Goal: Task Accomplishment & Management: Complete application form

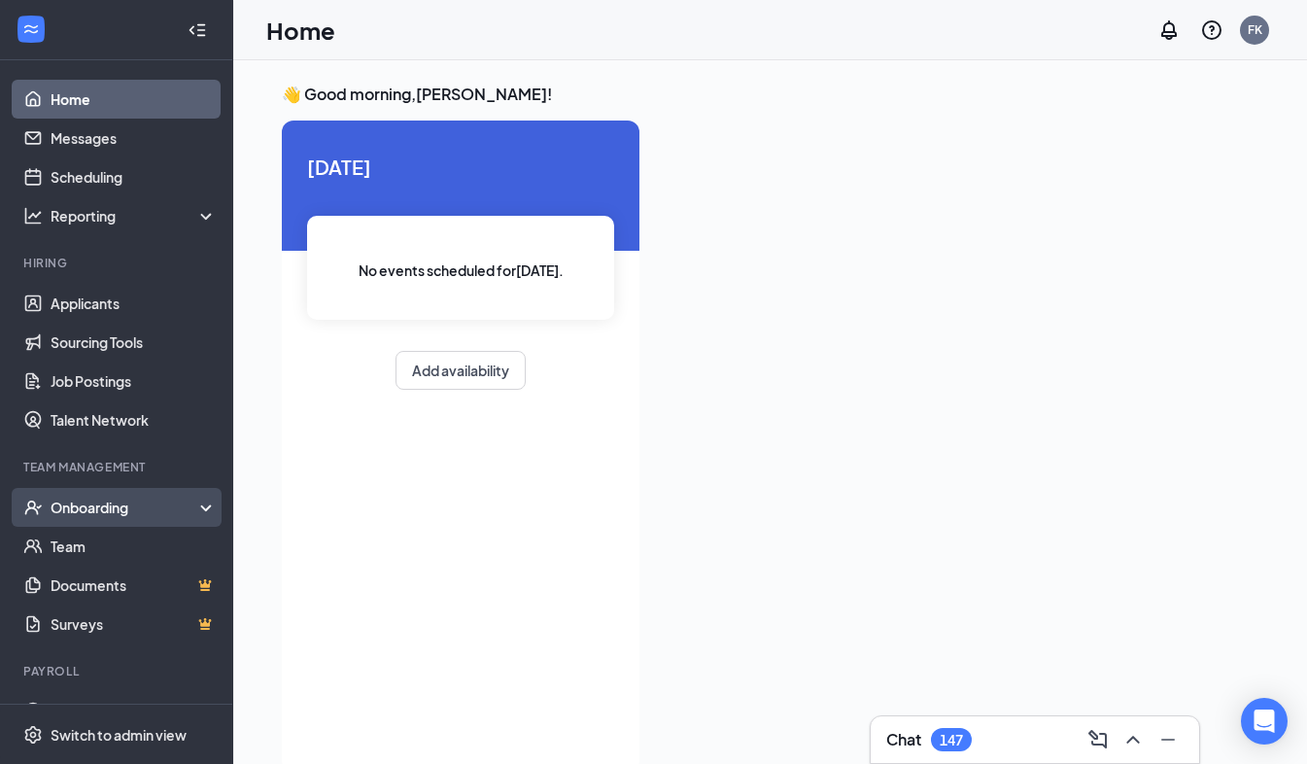
click at [78, 495] on div "Onboarding" at bounding box center [116, 507] width 233 height 39
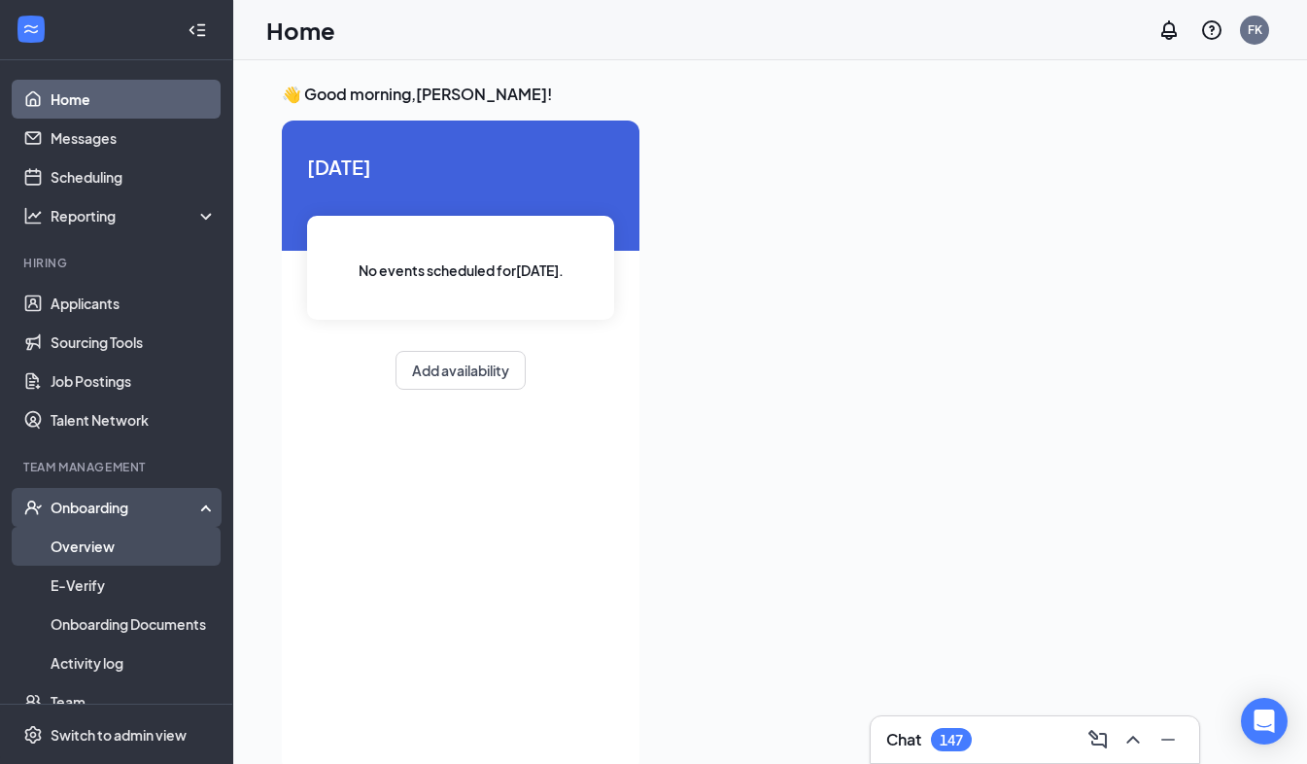
click at [75, 550] on link "Overview" at bounding box center [134, 546] width 166 height 39
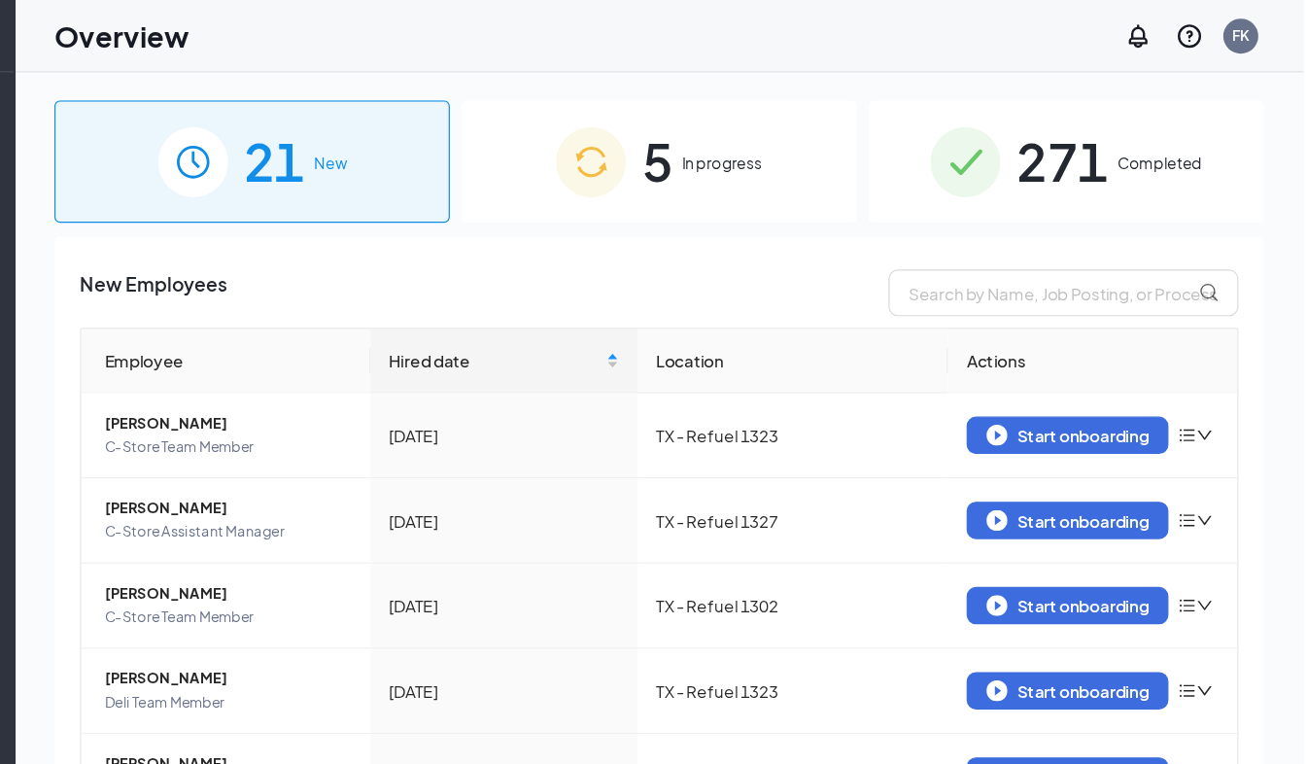
click at [807, 141] on span "In progress" at bounding box center [822, 135] width 67 height 19
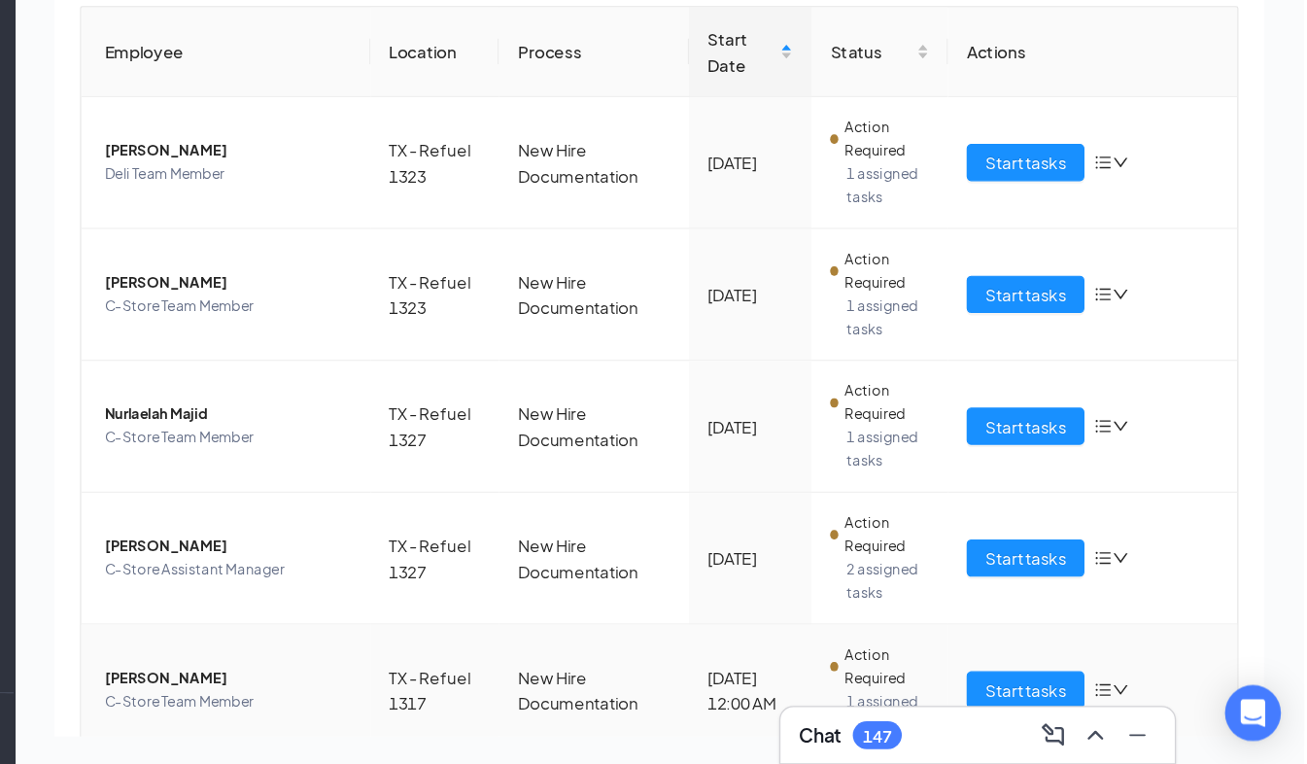
click at [1188, 520] on td "Start tasks" at bounding box center [1131, 483] width 241 height 110
click at [1168, 687] on div "Start tasks" at bounding box center [1131, 701] width 210 height 31
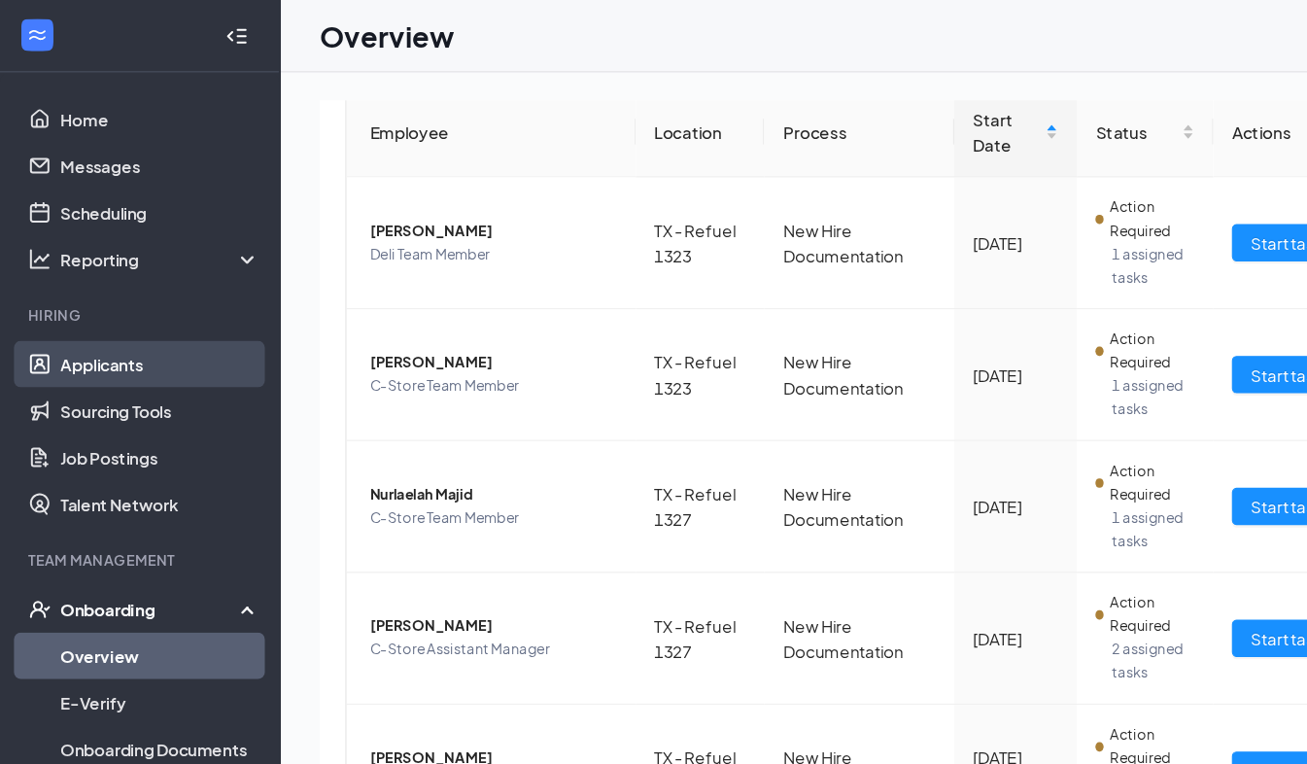
click at [75, 305] on link "Applicants" at bounding box center [134, 303] width 166 height 39
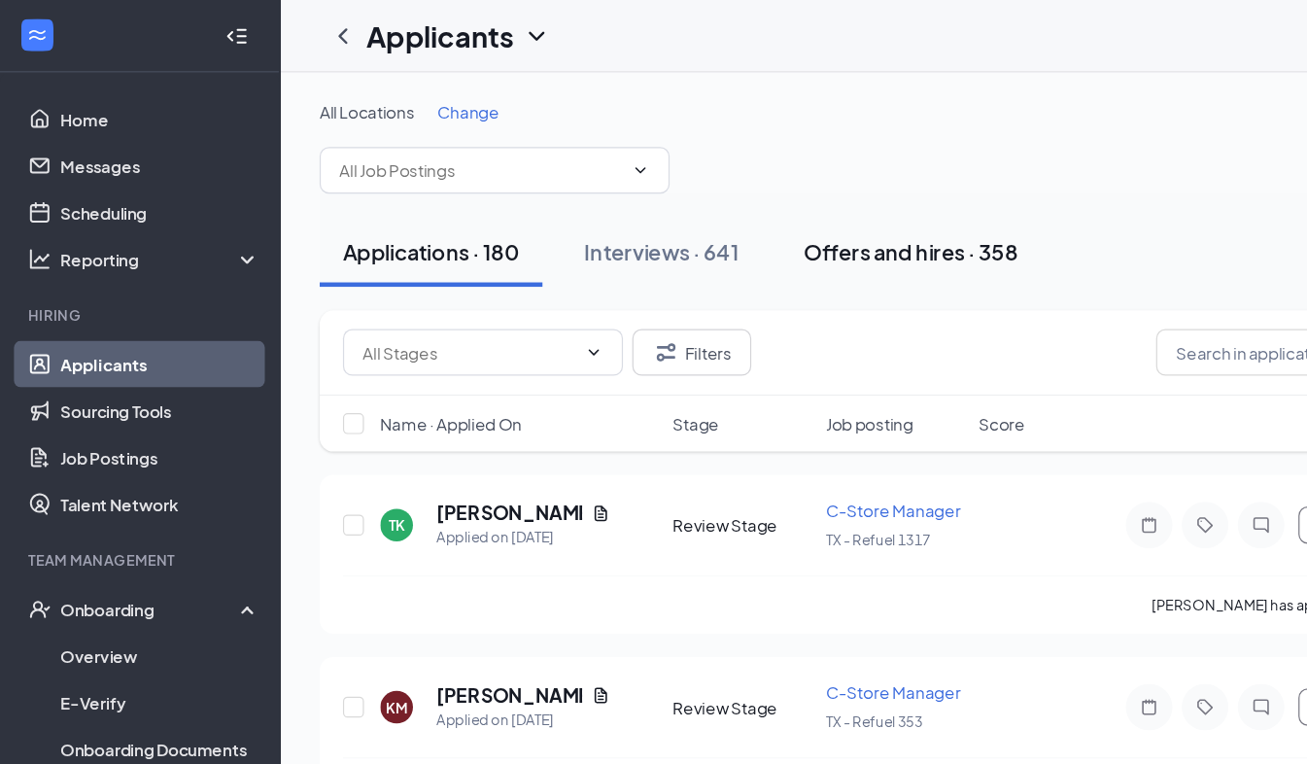
click at [717, 200] on div "Offers and hires · 358" at bounding box center [759, 209] width 178 height 24
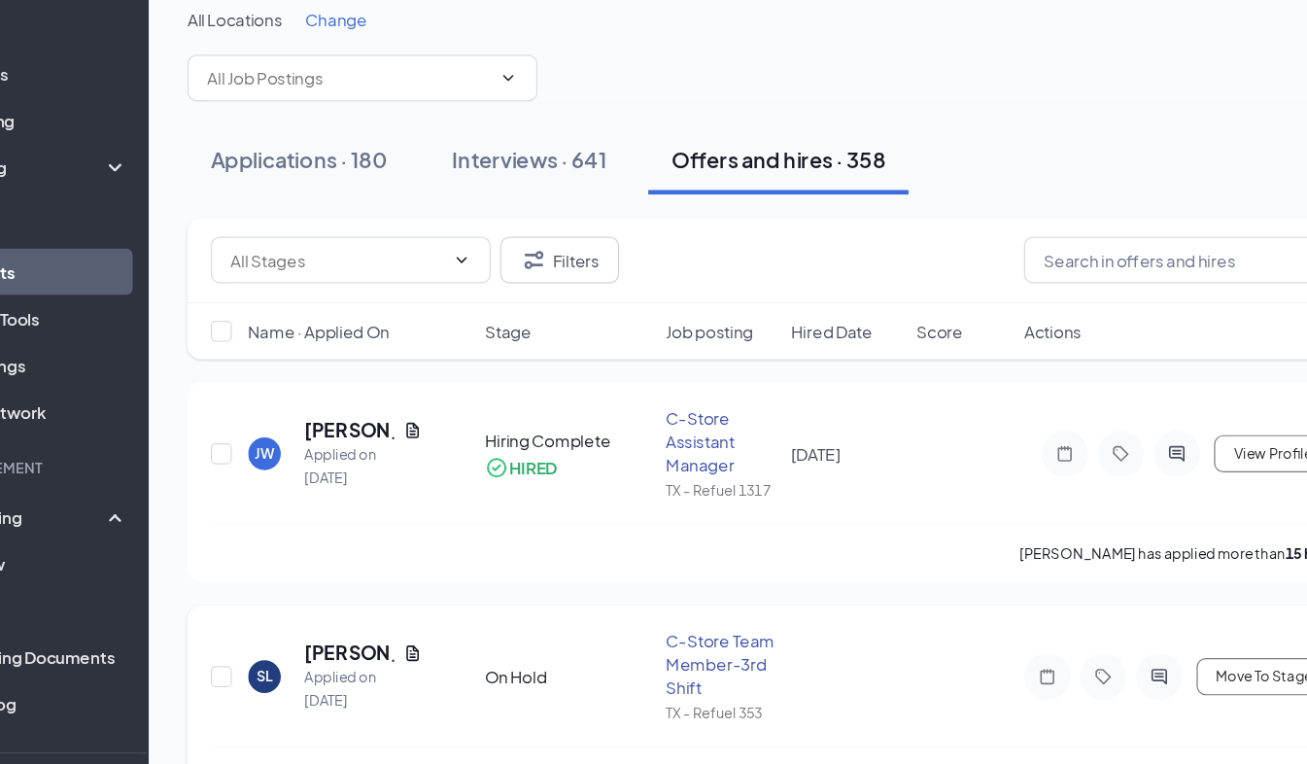
click at [1015, 625] on div at bounding box center [1029, 640] width 132 height 39
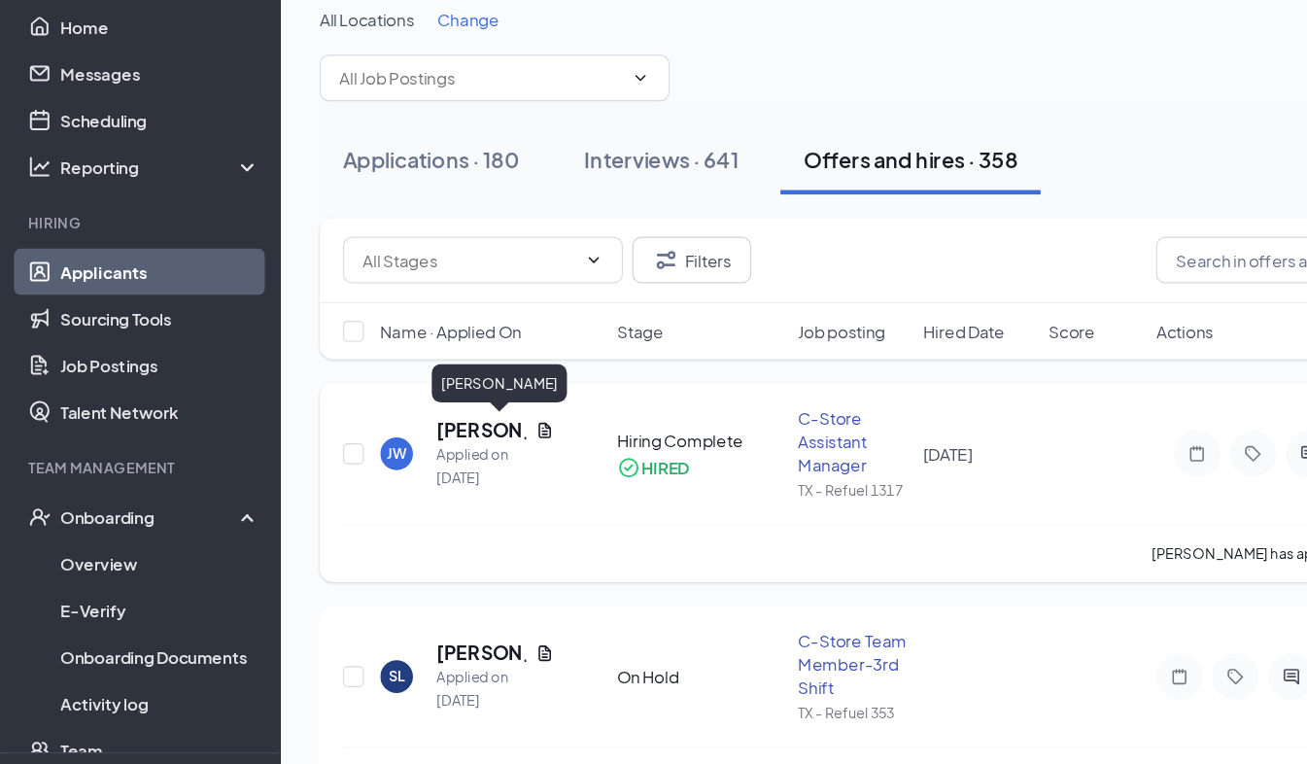
click at [374, 433] on h5 "[PERSON_NAME]" at bounding box center [401, 435] width 75 height 21
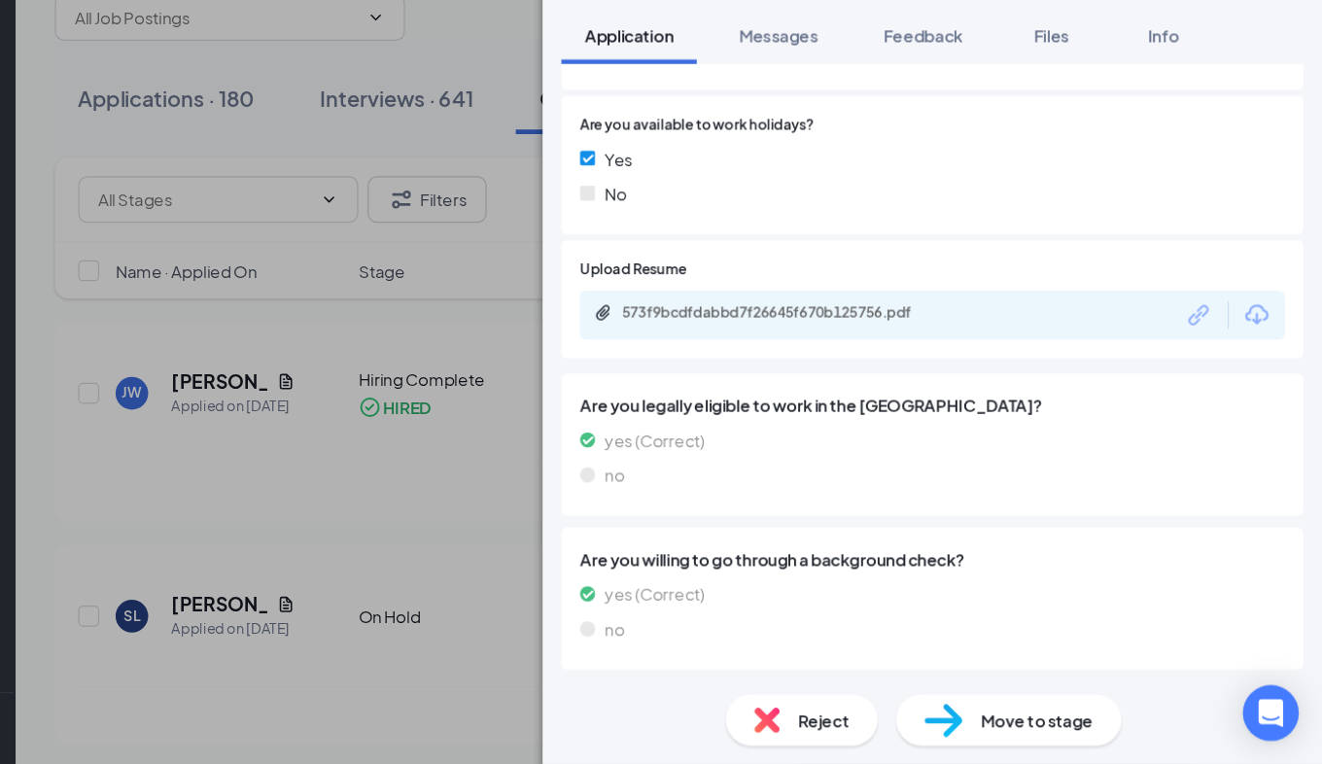
click at [1059, 722] on span "Move to stage" at bounding box center [1084, 726] width 93 height 21
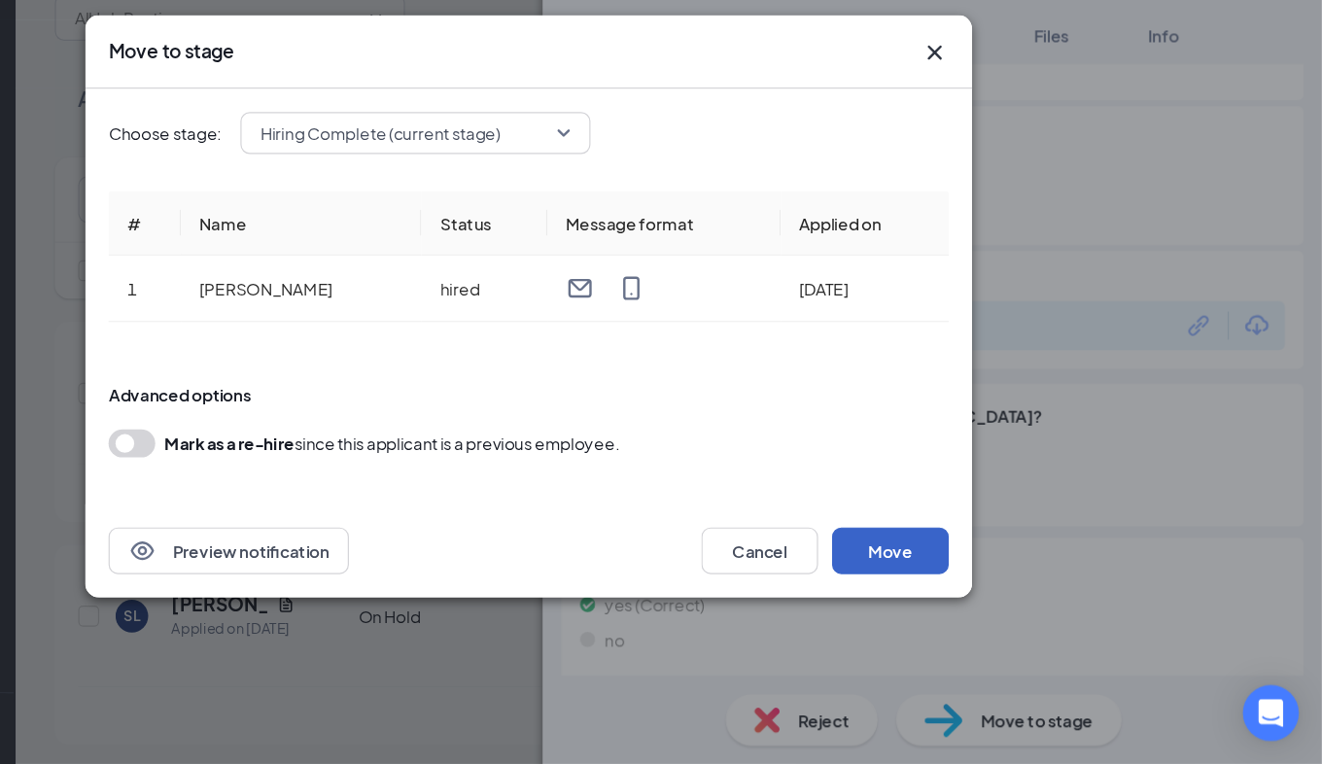
click at [959, 580] on button "Move" at bounding box center [962, 586] width 97 height 39
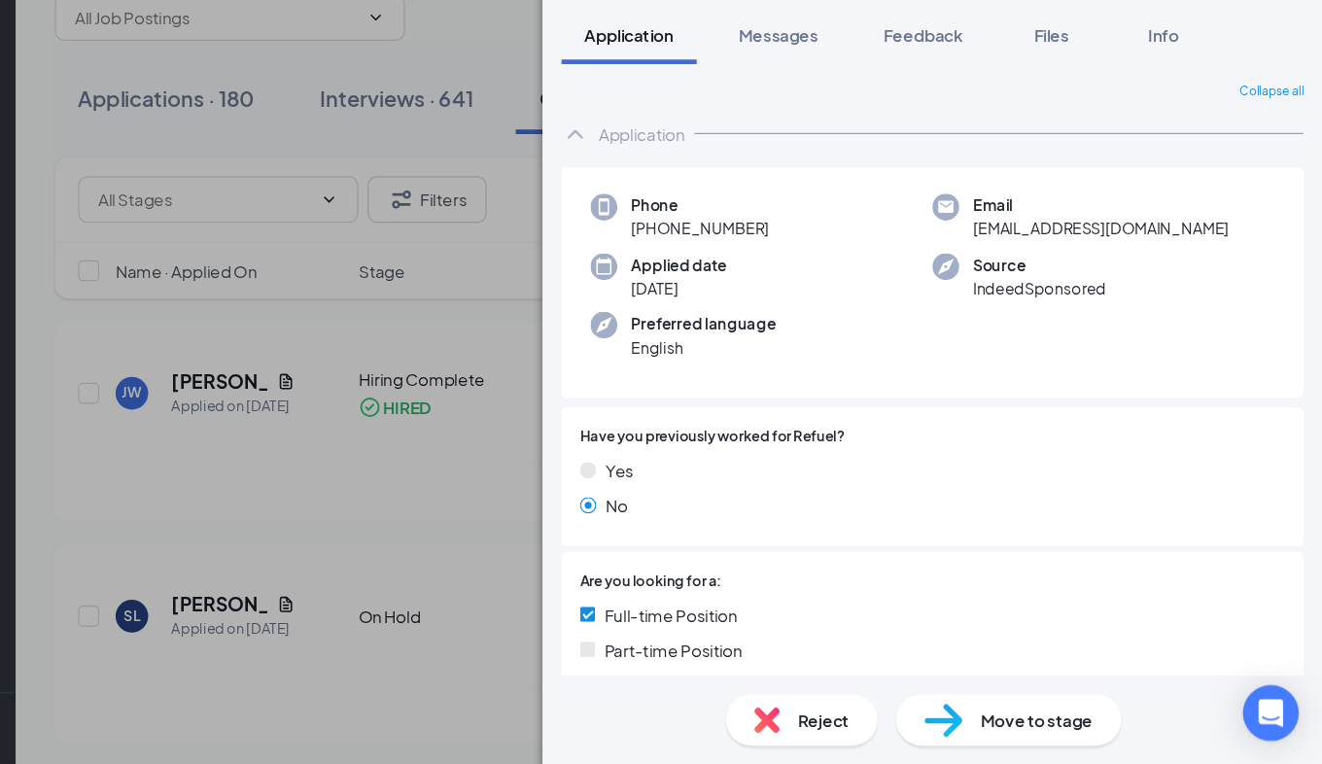
click at [1081, 733] on span "Move to stage" at bounding box center [1084, 726] width 93 height 21
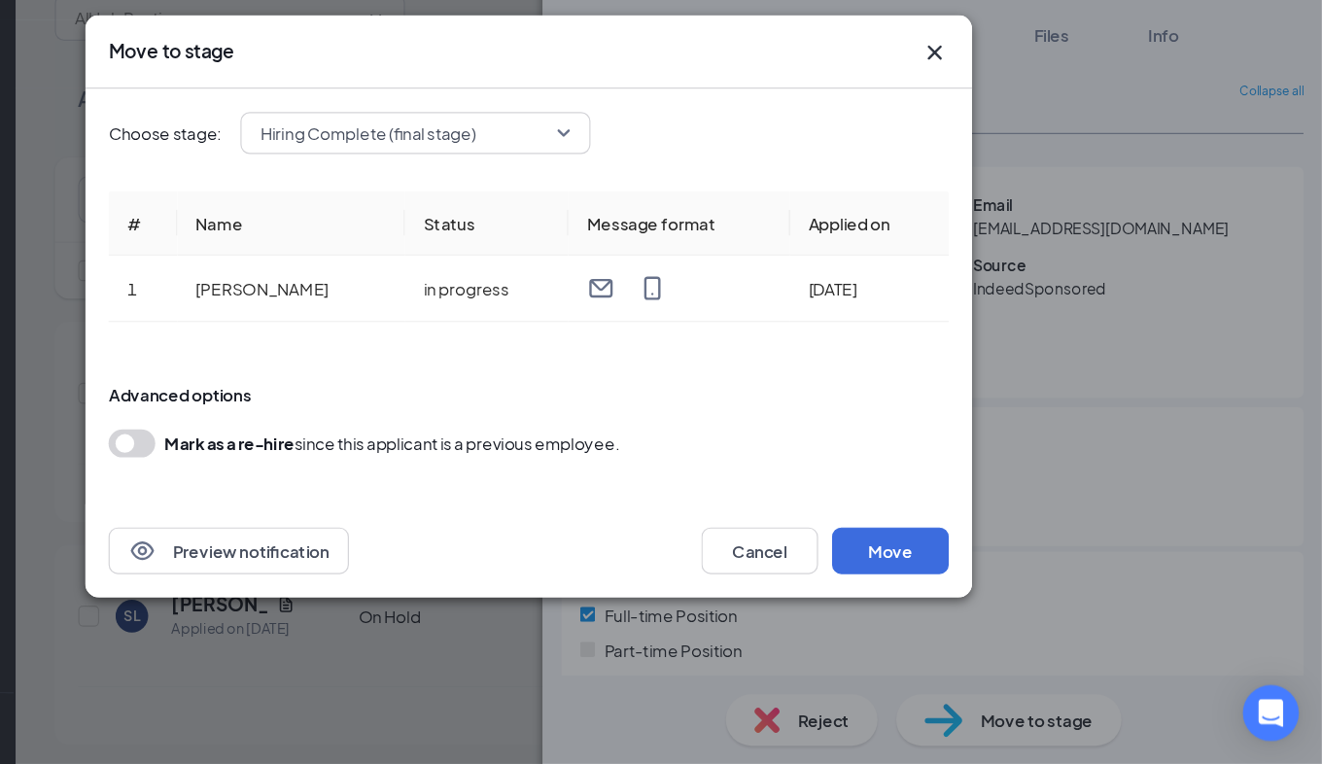
click at [682, 233] on span "Hiring Complete (final stage)" at bounding box center [566, 238] width 259 height 29
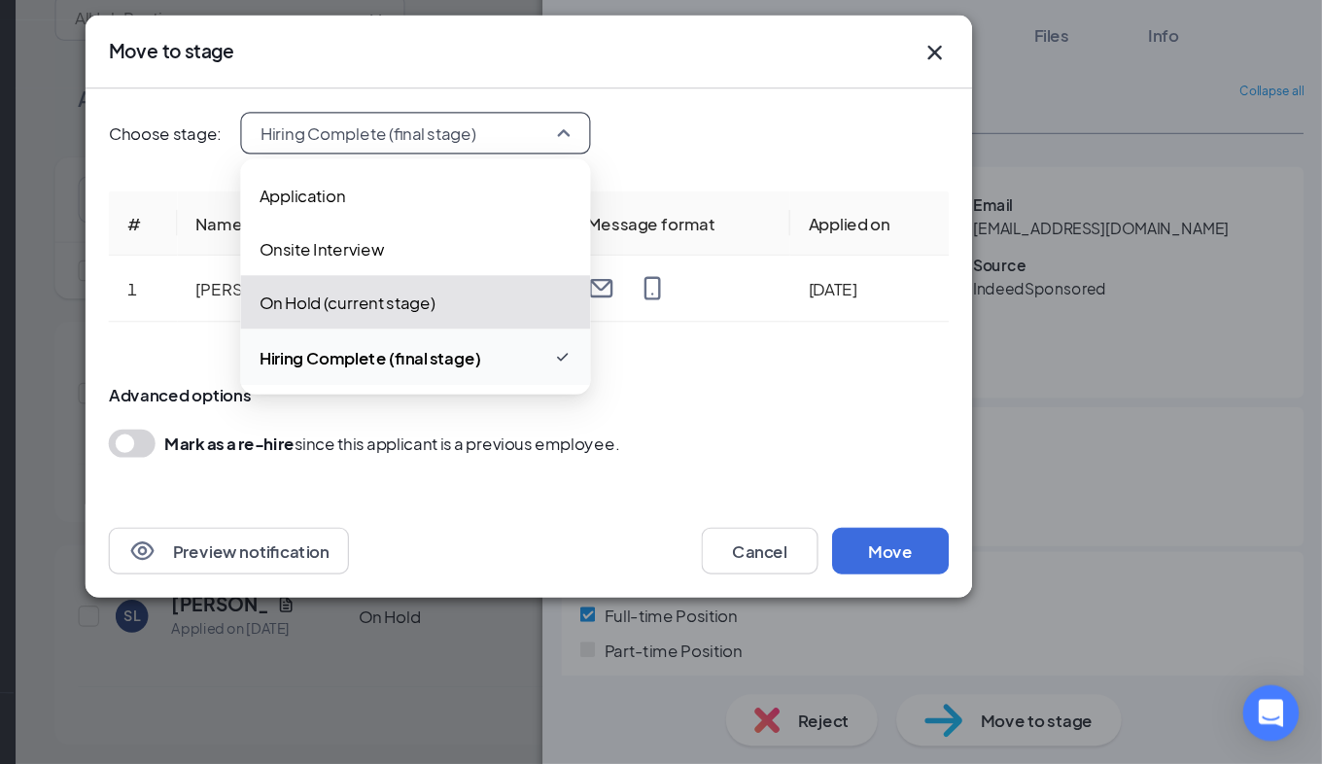
click at [484, 426] on span "Hiring Complete (final stage)" at bounding box center [528, 424] width 185 height 21
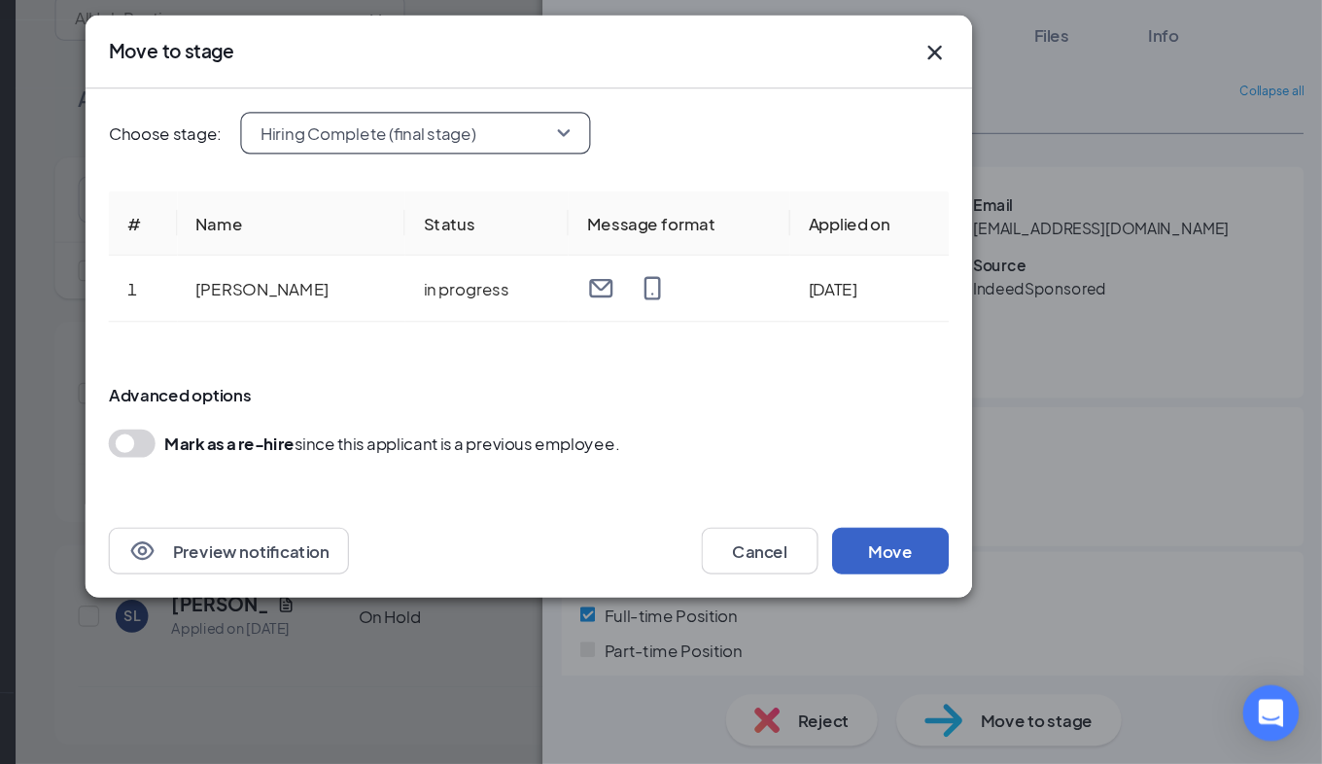
click at [972, 573] on button "Move" at bounding box center [962, 586] width 97 height 39
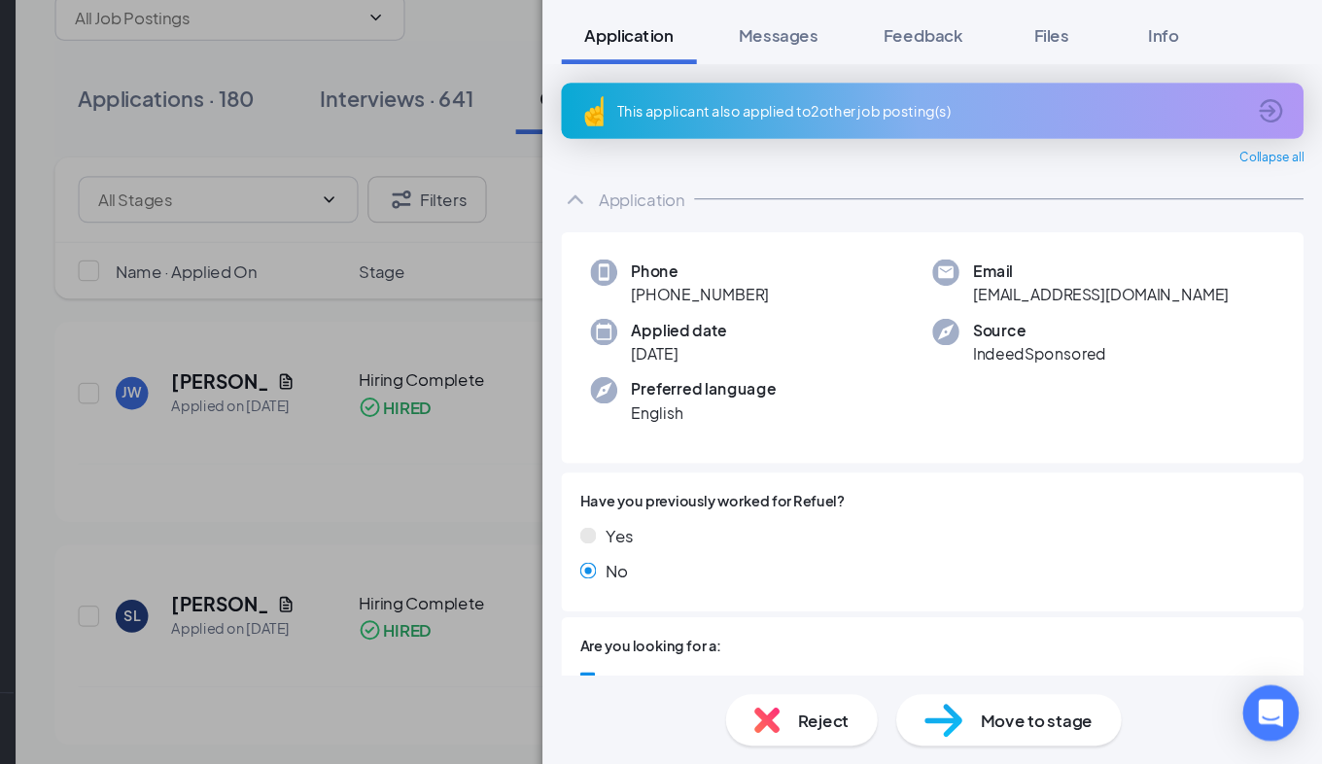
click at [530, 185] on div "CP [PERSON_NAME] C-Store Team Member at [GEOGRAPHIC_DATA] - Refuel 1317 Add a t…" at bounding box center [661, 382] width 1322 height 764
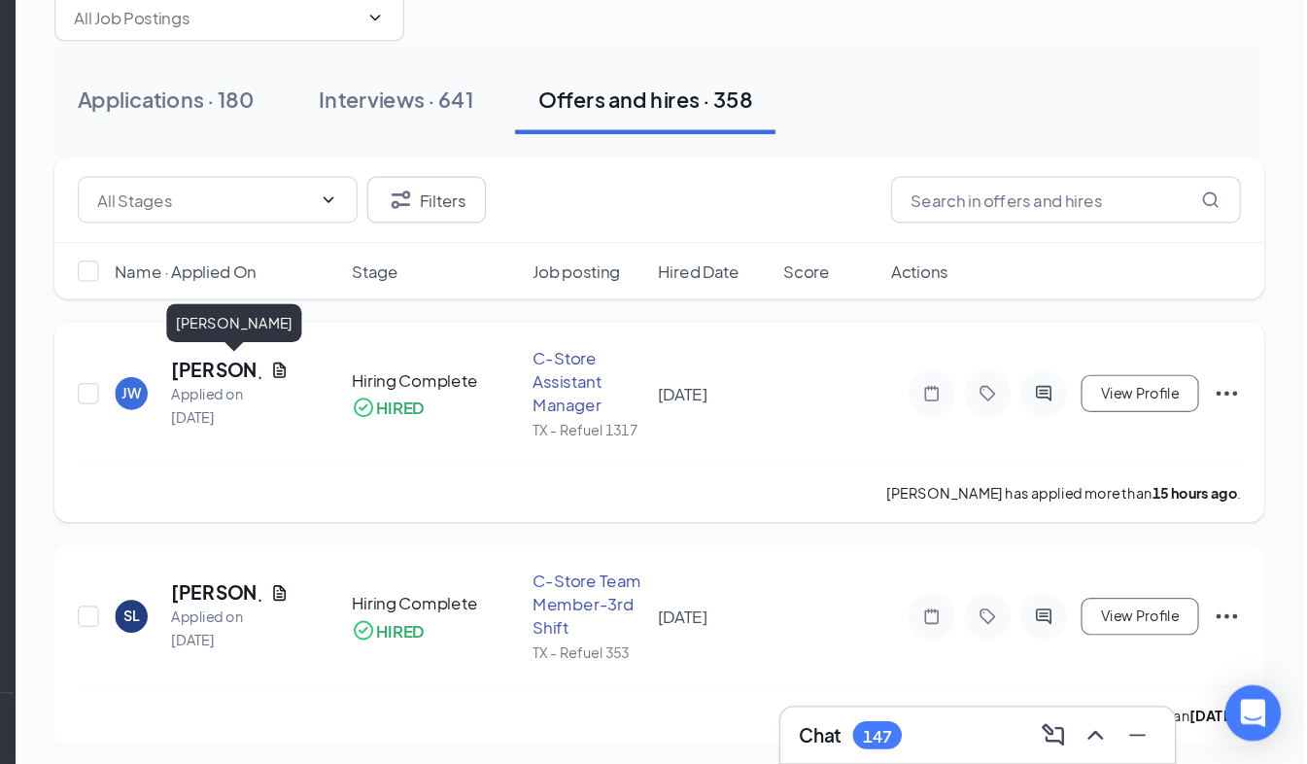
click at [387, 435] on h5 "[PERSON_NAME]" at bounding box center [401, 435] width 75 height 21
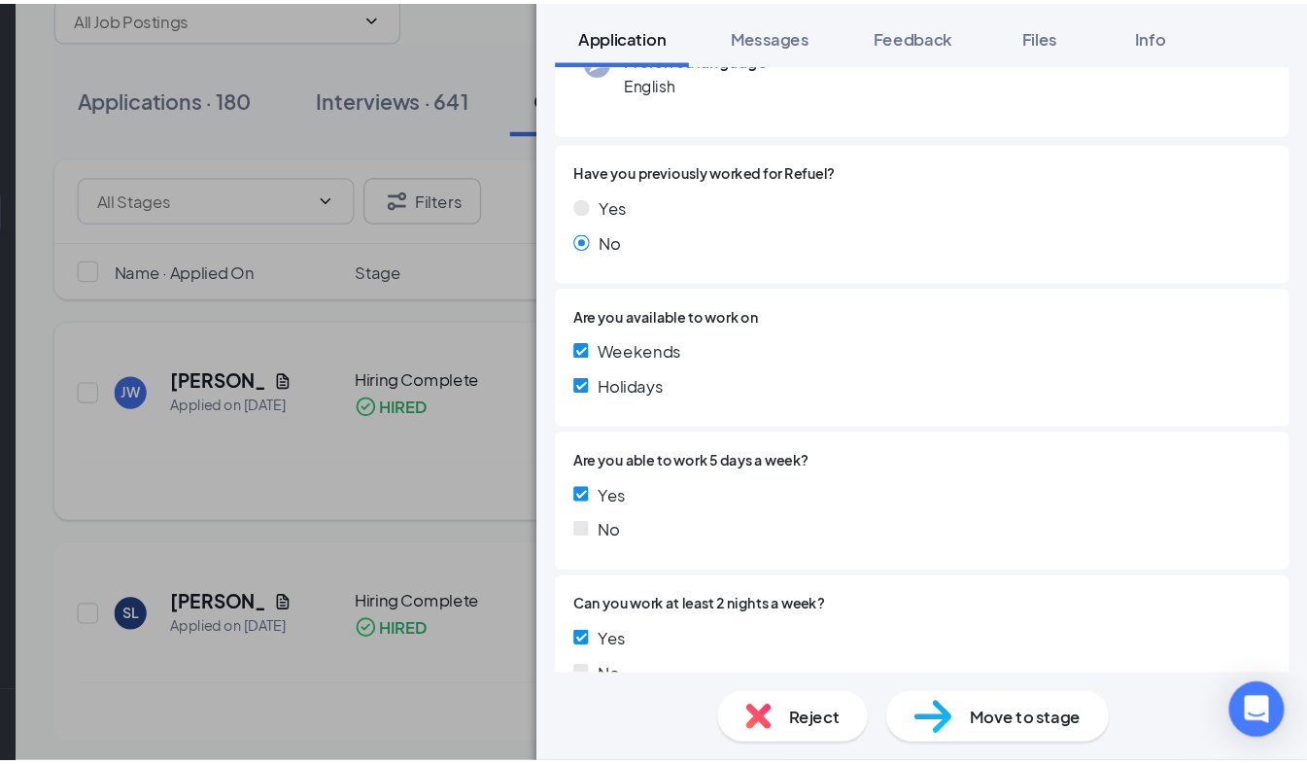
scroll to position [210, 0]
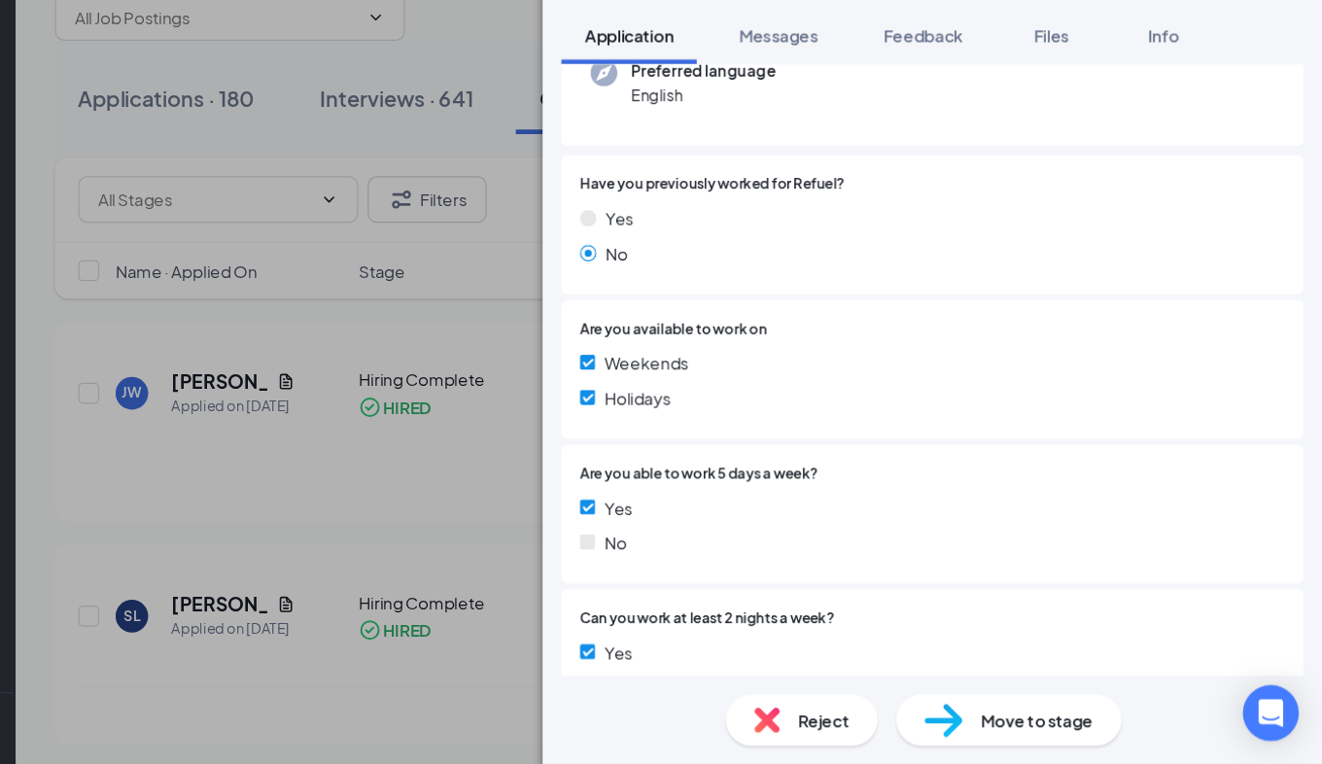
click at [632, 154] on div "[PERSON_NAME] C-Store Assistant Manager at [GEOGRAPHIC_DATA] - Refuel 1317 Add …" at bounding box center [661, 382] width 1322 height 764
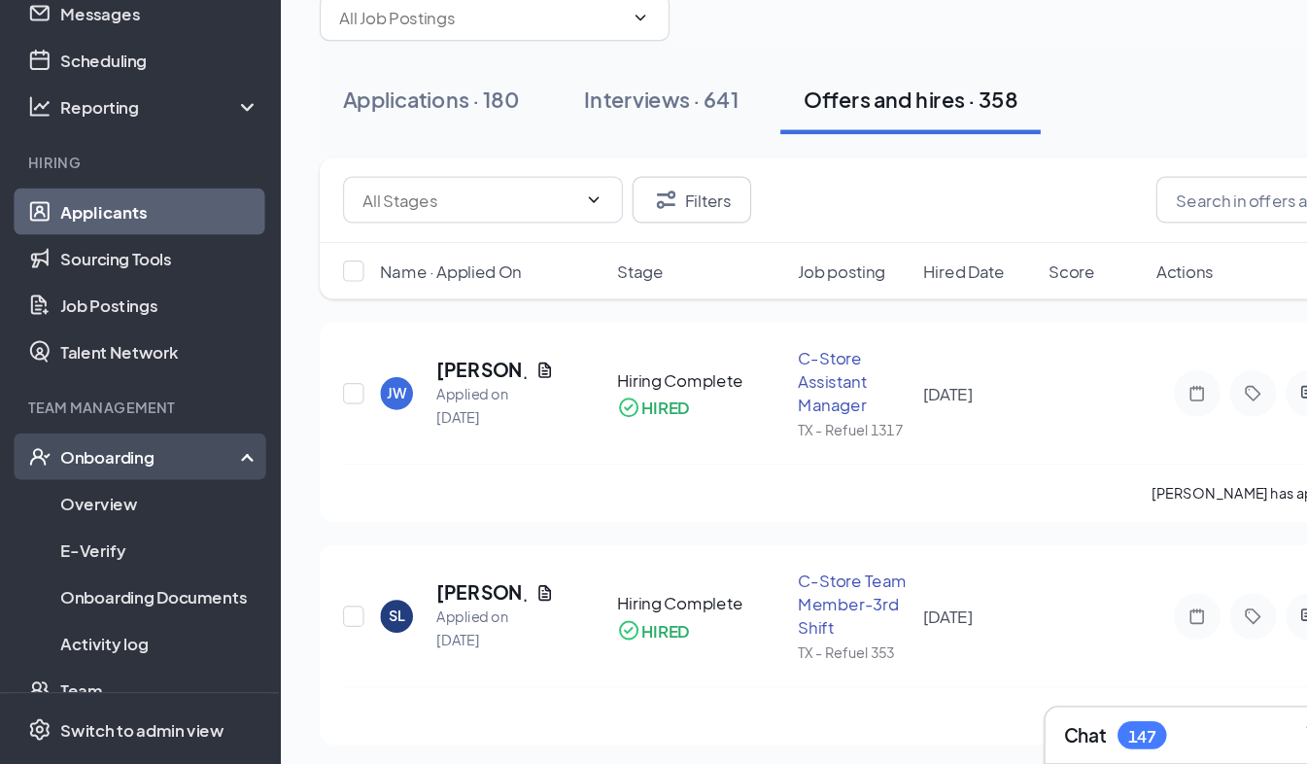
click at [55, 496] on div "Onboarding" at bounding box center [116, 507] width 233 height 39
click at [70, 543] on link "Overview" at bounding box center [134, 546] width 166 height 39
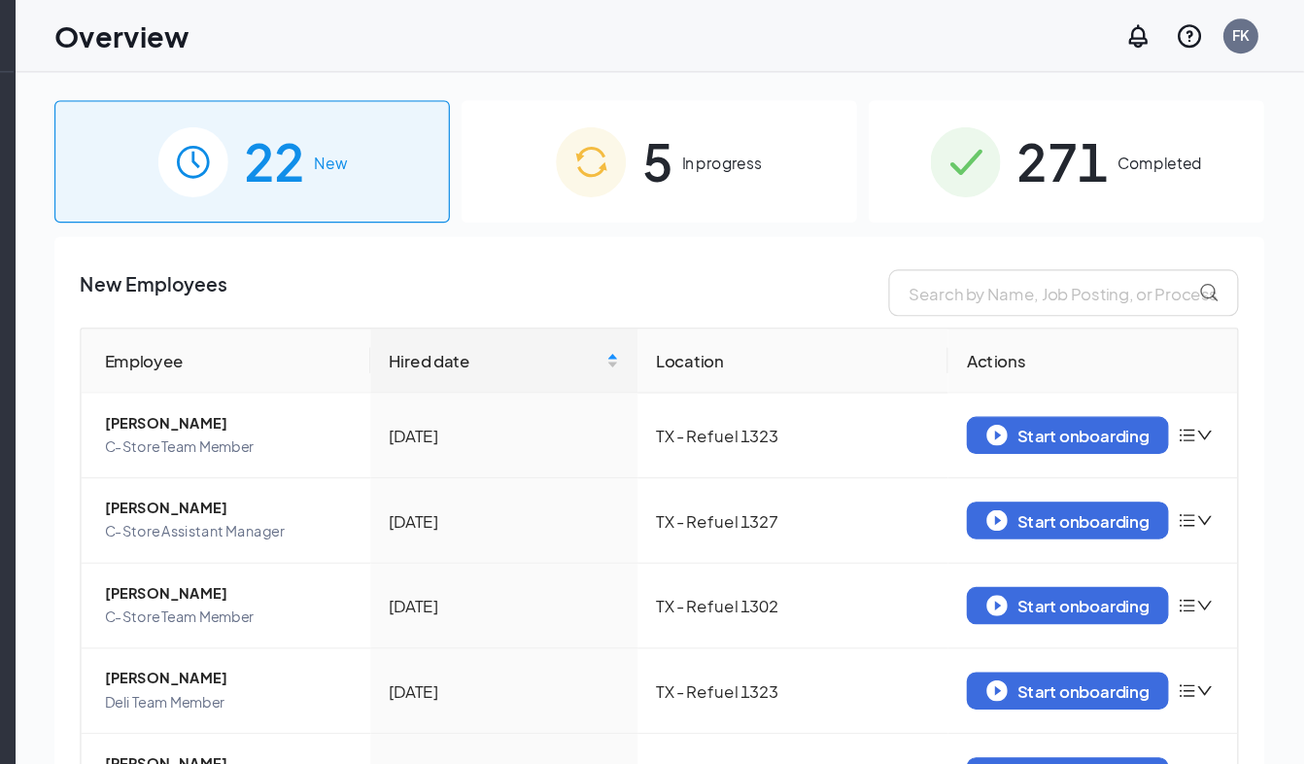
click at [819, 140] on span "In progress" at bounding box center [822, 135] width 67 height 19
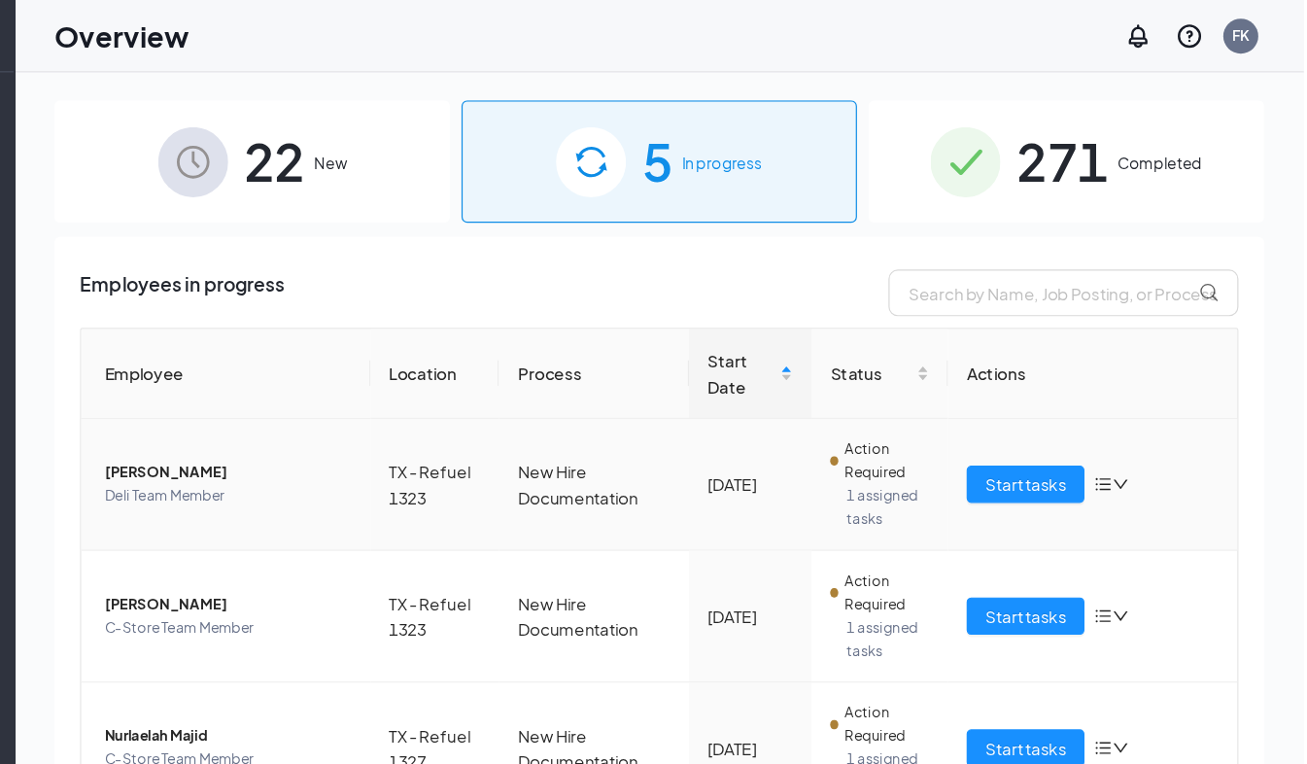
click at [1132, 448] on td "Start tasks" at bounding box center [1131, 404] width 241 height 110
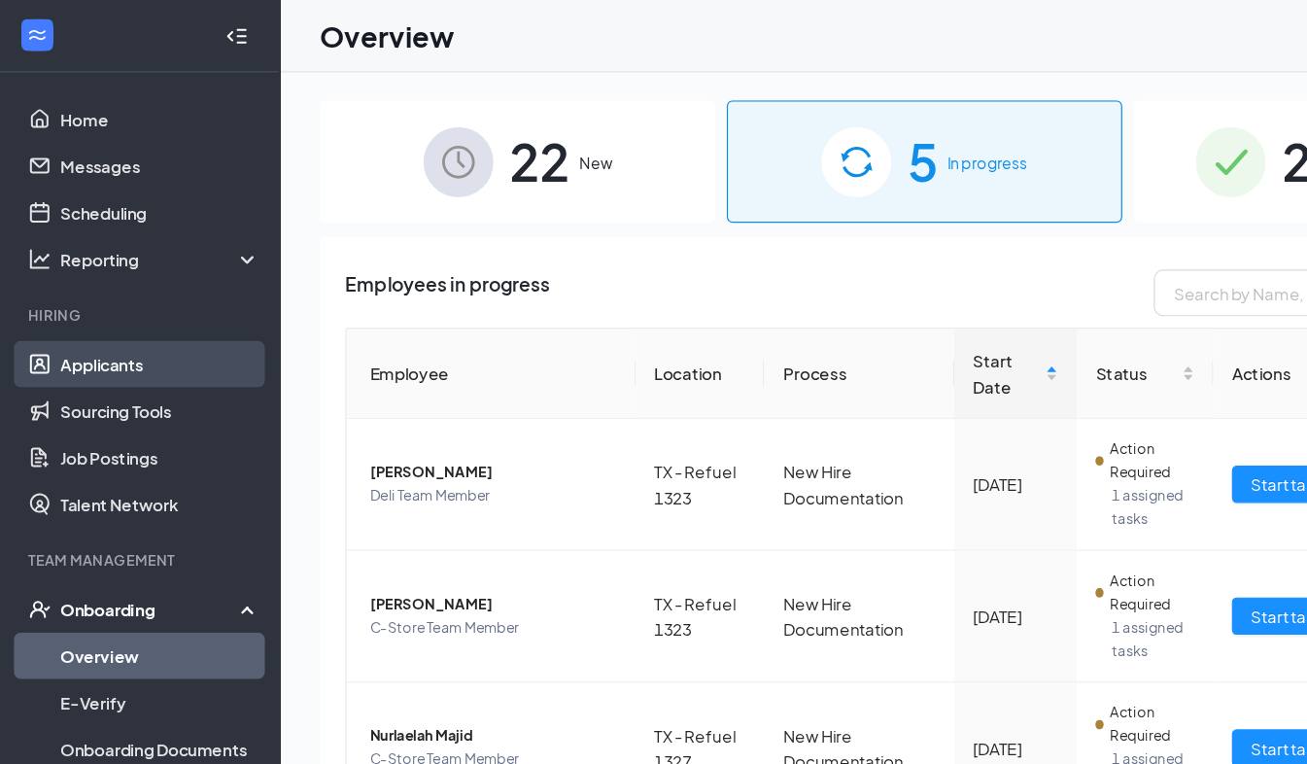
click at [72, 299] on link "Applicants" at bounding box center [134, 303] width 166 height 39
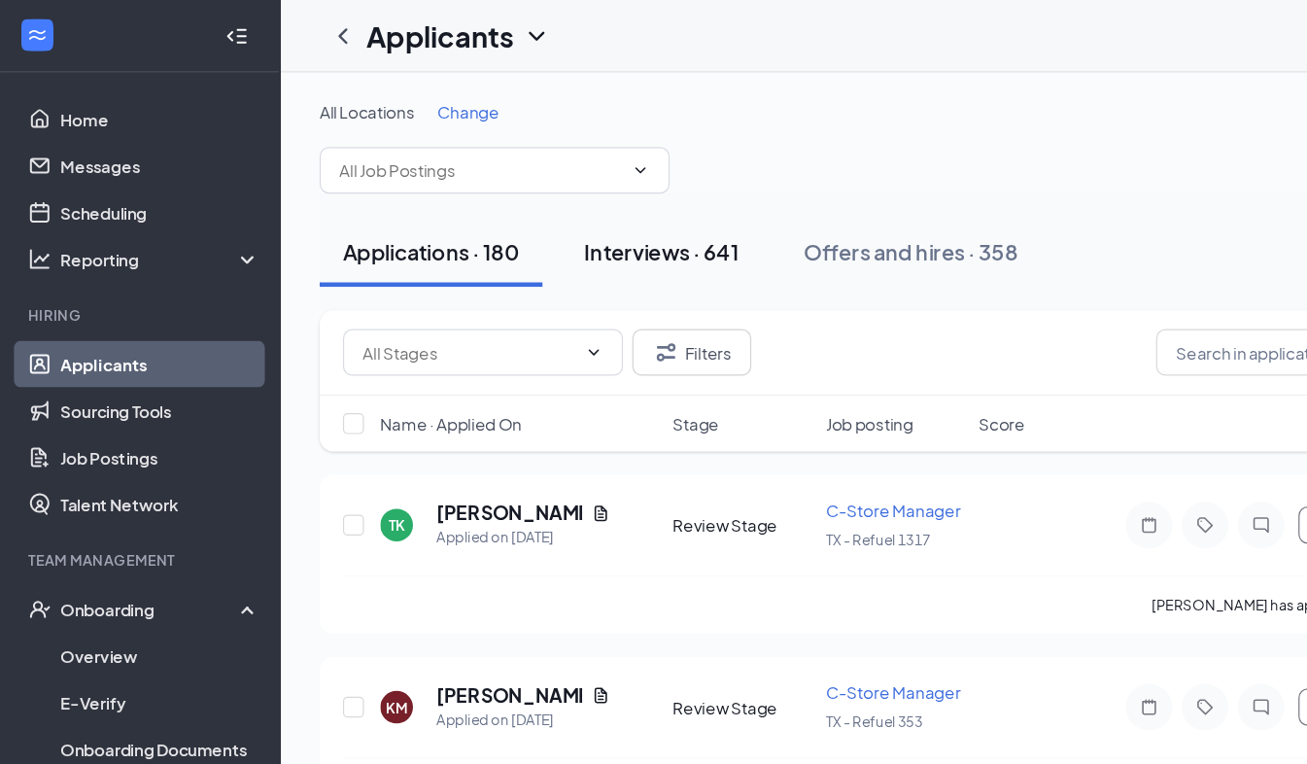
click at [527, 204] on div "Interviews · 641" at bounding box center [551, 209] width 128 height 24
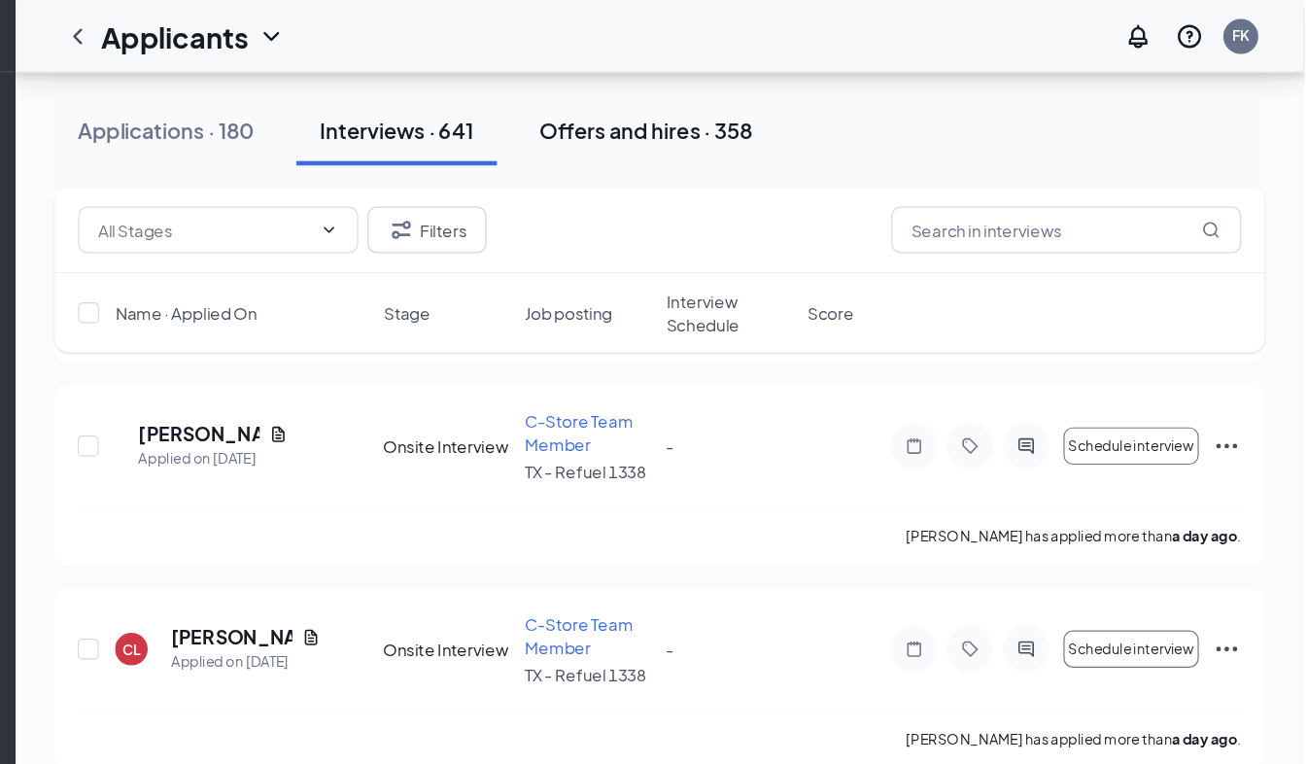
click at [714, 107] on div "Offers and hires · 358" at bounding box center [759, 108] width 178 height 24
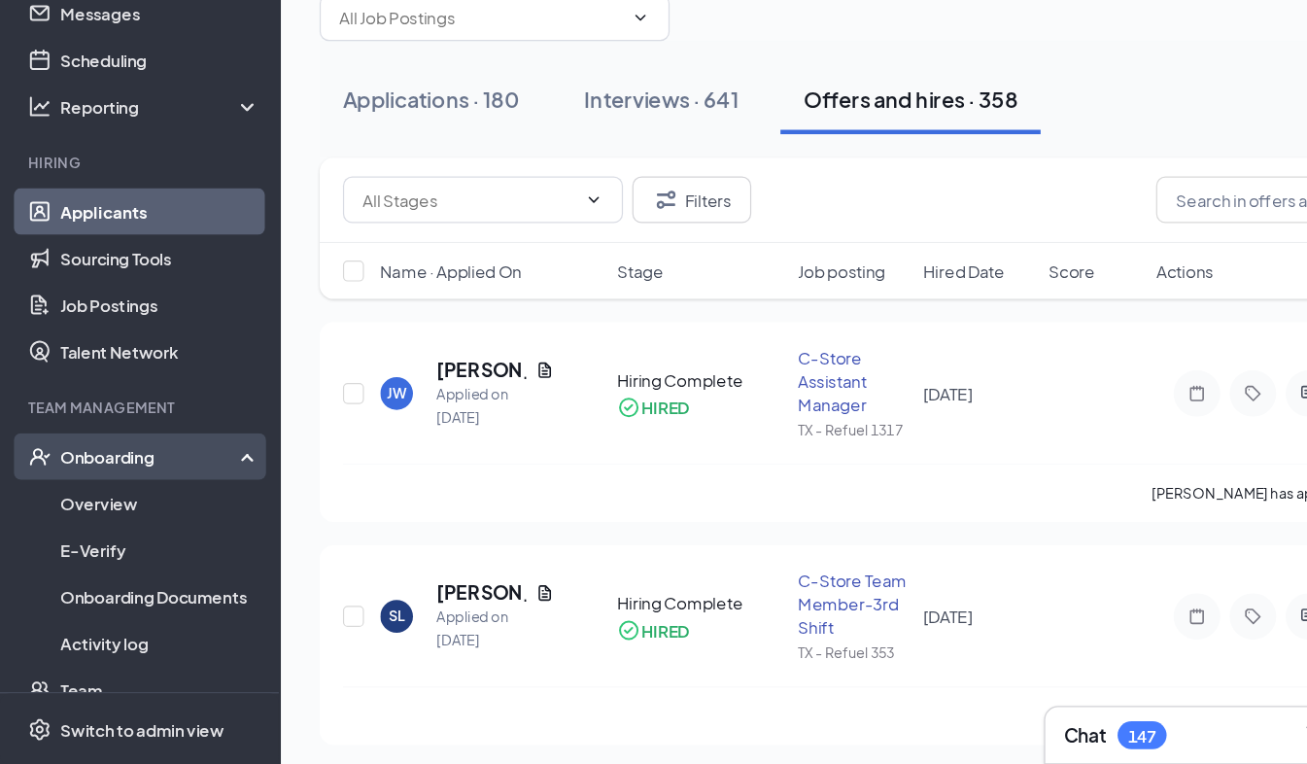
click at [80, 504] on div "Onboarding" at bounding box center [126, 507] width 150 height 19
click at [82, 504] on div "Onboarding" at bounding box center [126, 507] width 150 height 19
click at [81, 545] on link "Overview" at bounding box center [134, 546] width 166 height 39
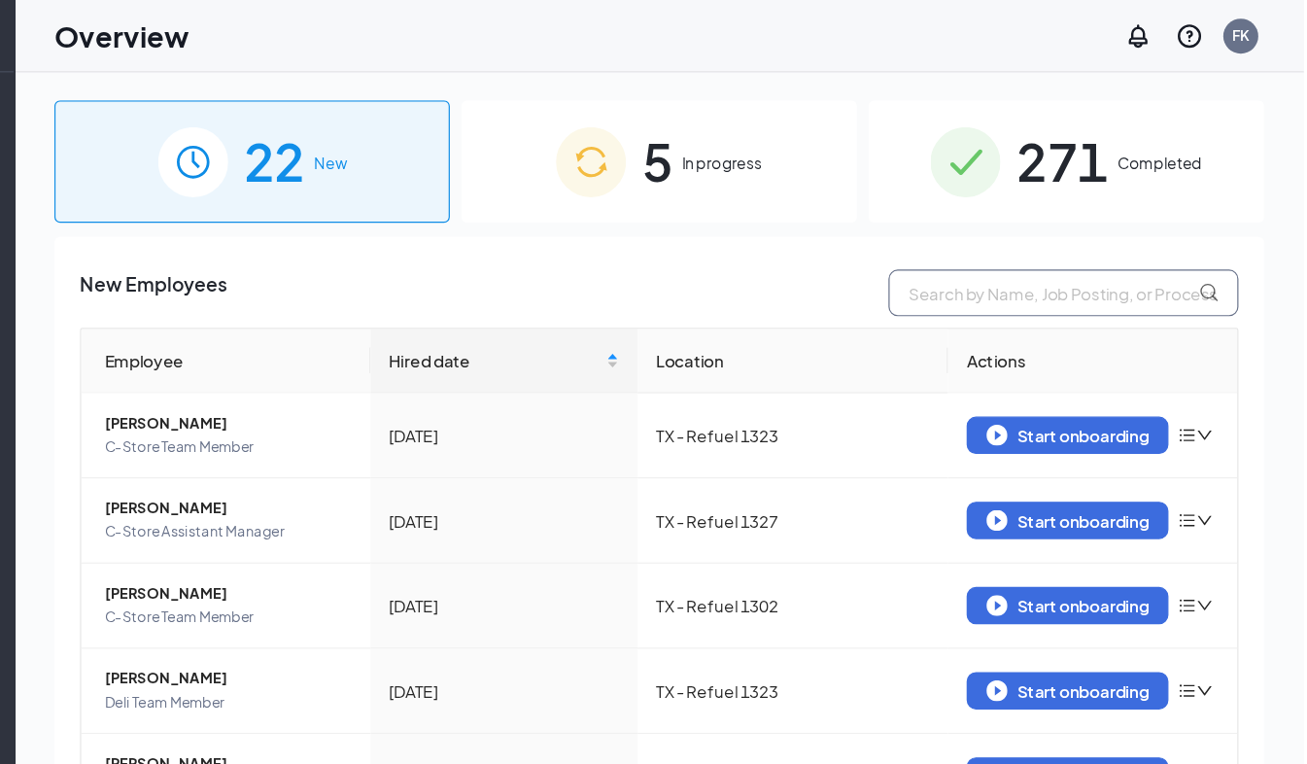
click at [1005, 241] on input "text" at bounding box center [1107, 244] width 292 height 39
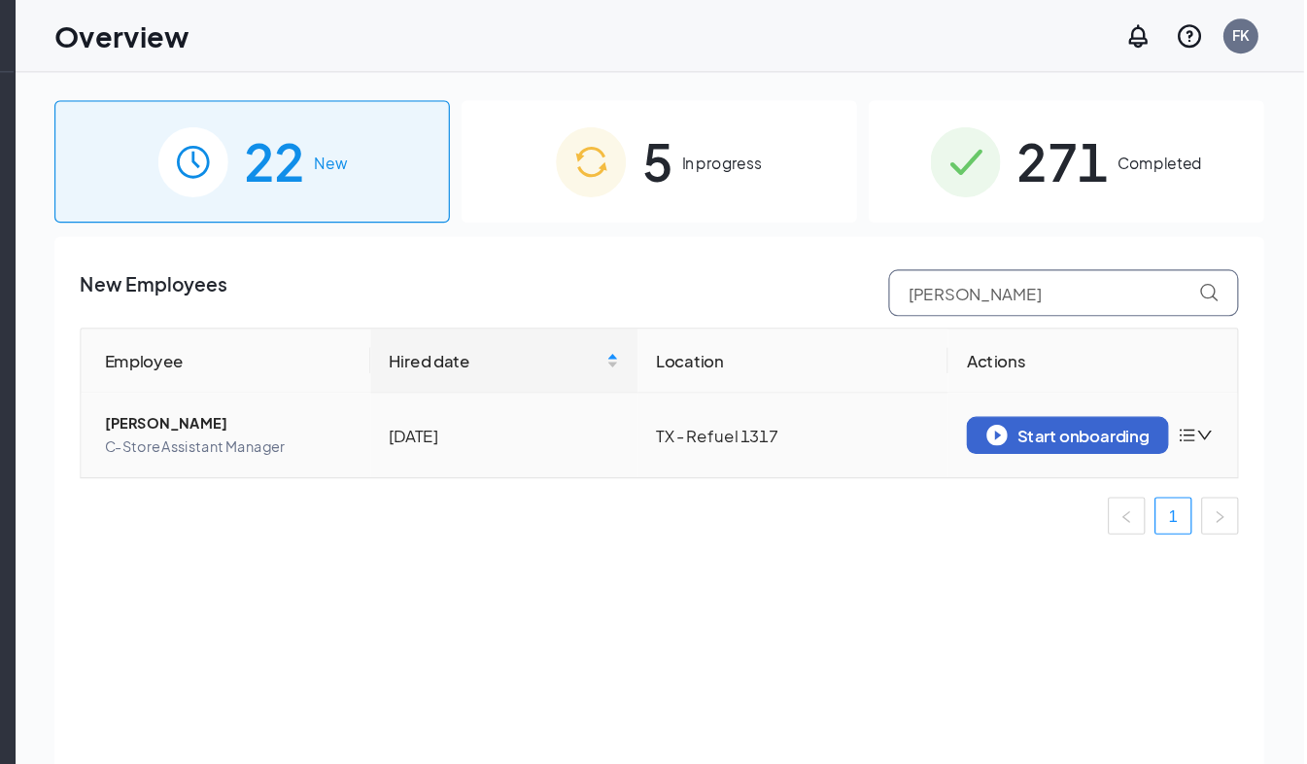
type input "[PERSON_NAME]"
click at [1111, 357] on div "Start onboarding" at bounding box center [1110, 362] width 135 height 17
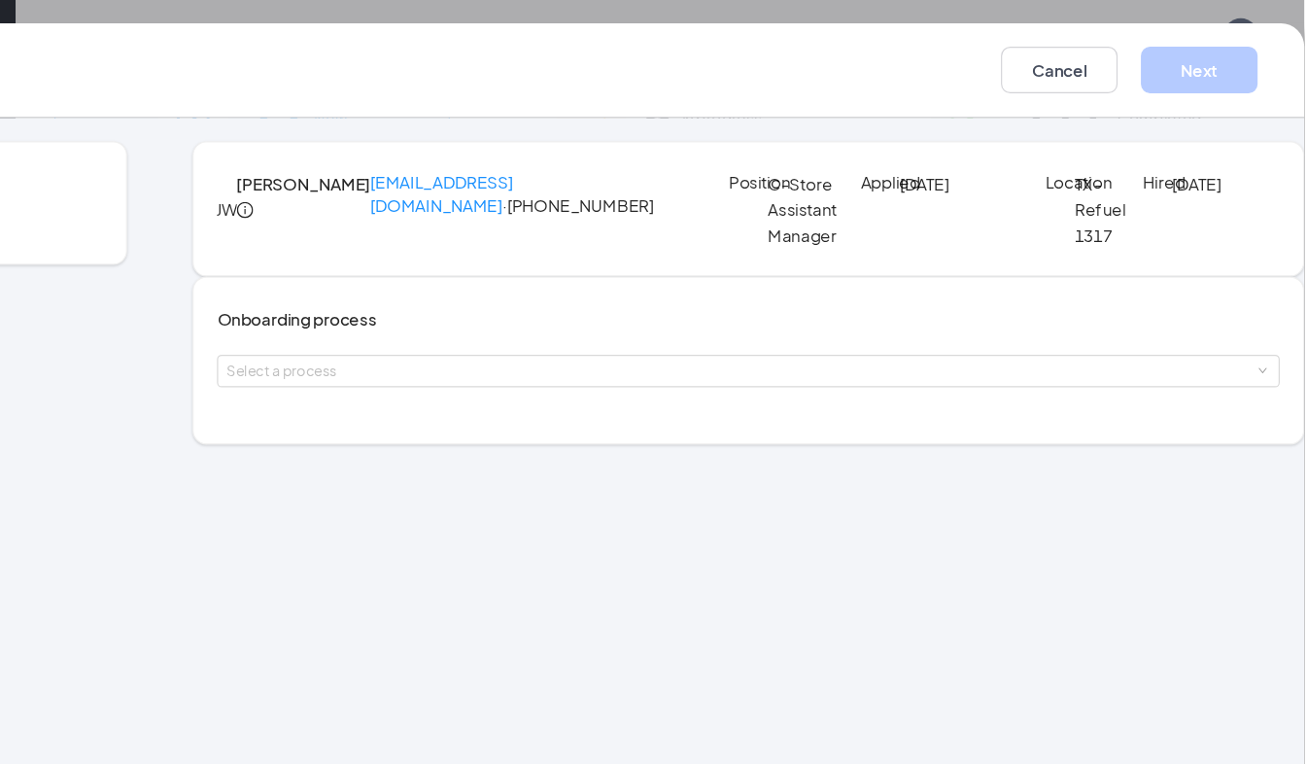
scroll to position [21, 0]
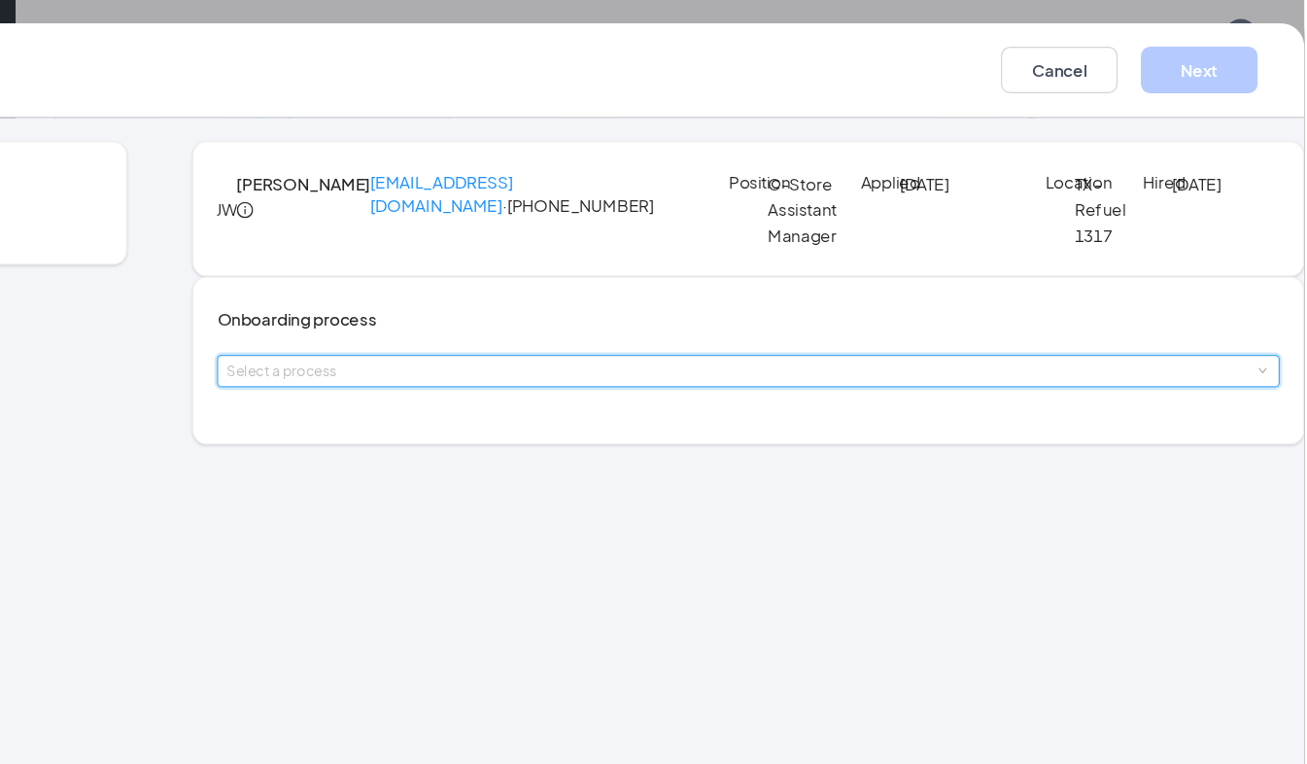
click at [1267, 314] on span at bounding box center [1271, 309] width 9 height 9
click at [621, 430] on li "New Hire Documentation" at bounding box center [590, 437] width 319 height 35
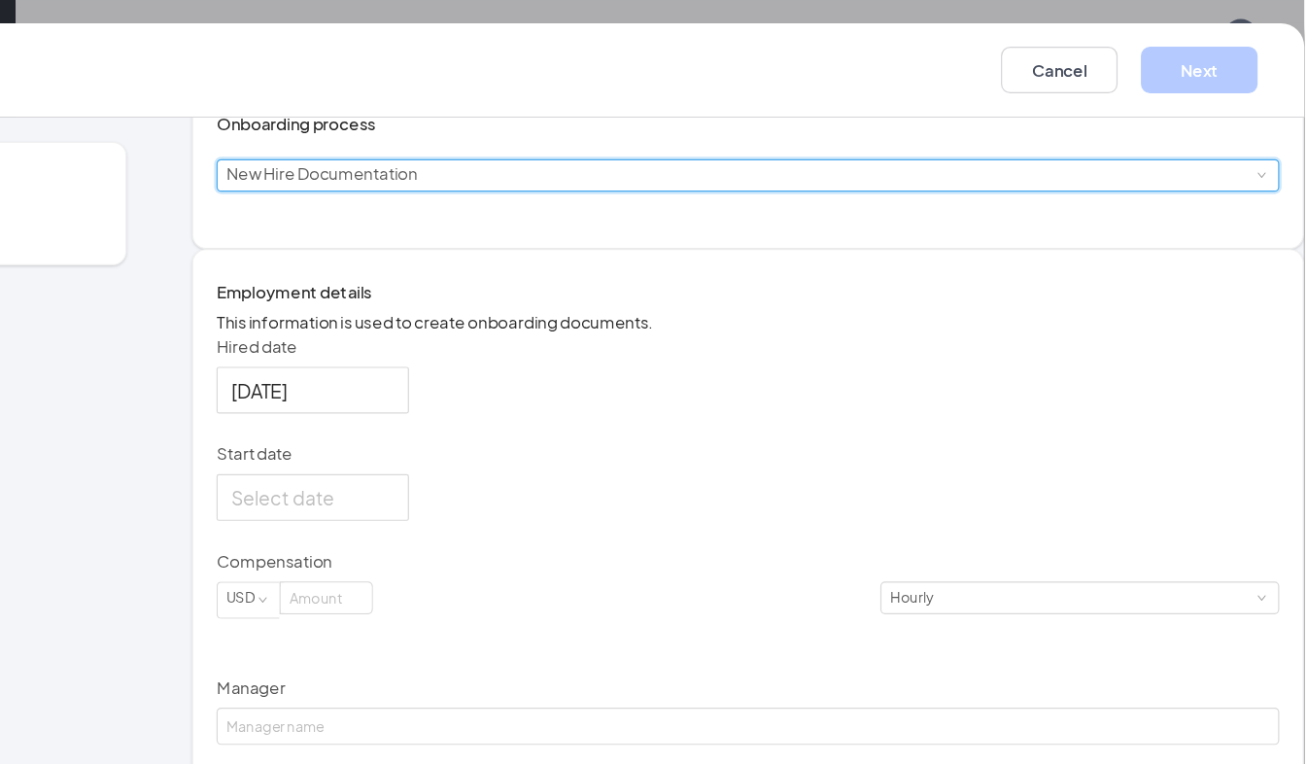
scroll to position [263, 0]
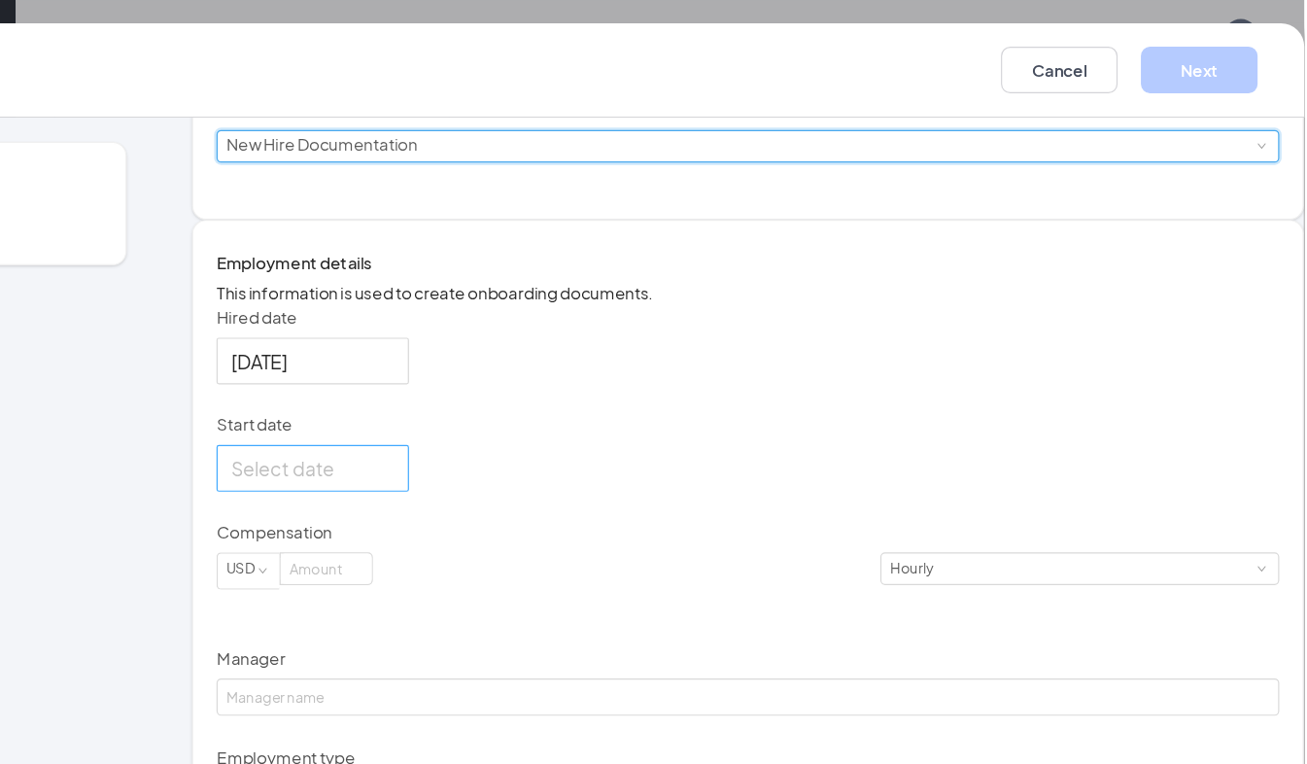
click at [550, 402] on div at bounding box center [481, 390] width 137 height 24
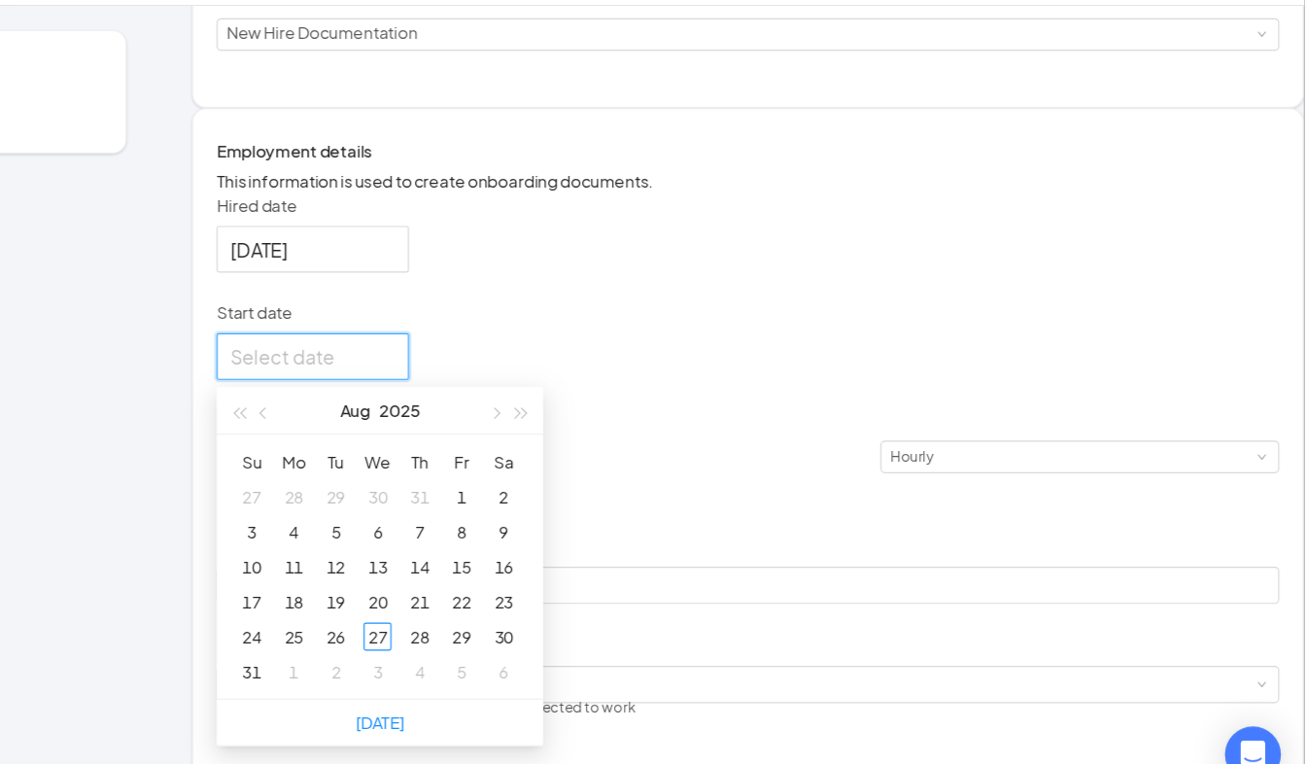
scroll to position [87, 0]
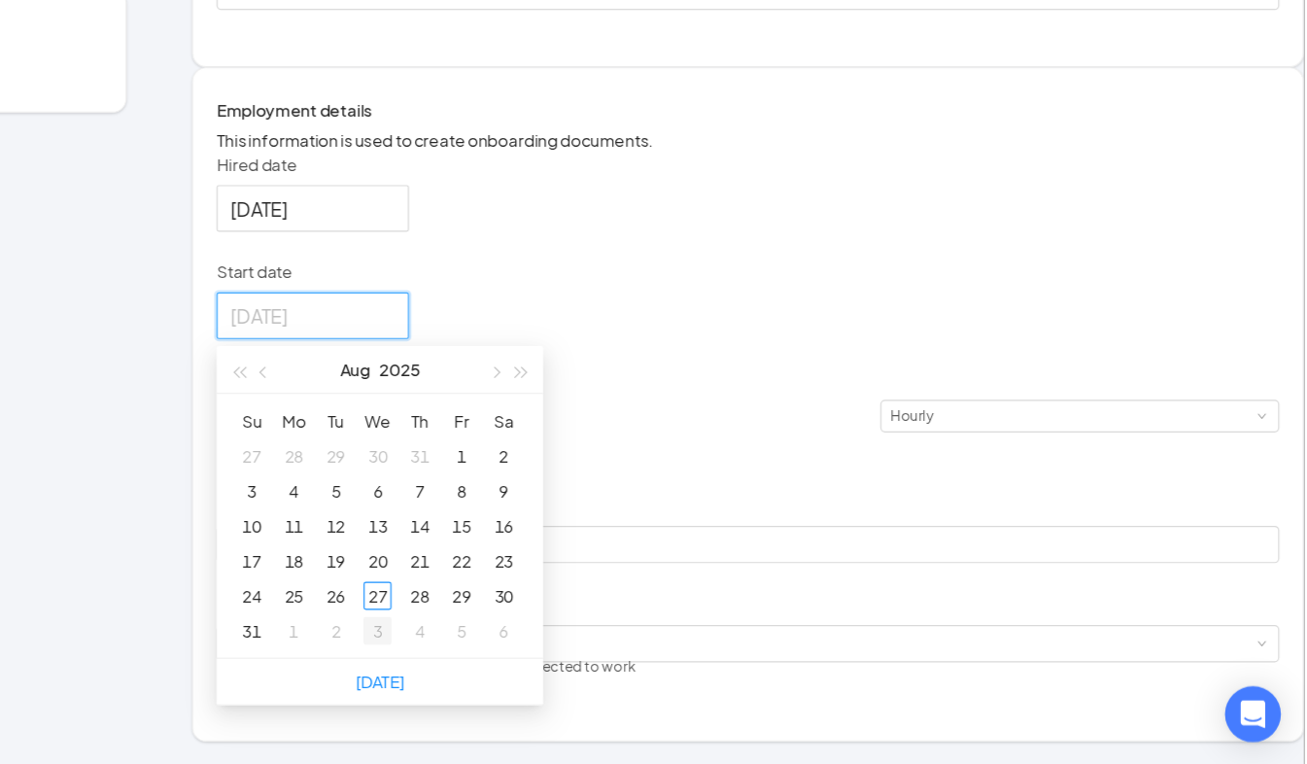
type input "[DATE]"
click at [547, 664] on div "3" at bounding box center [535, 652] width 23 height 23
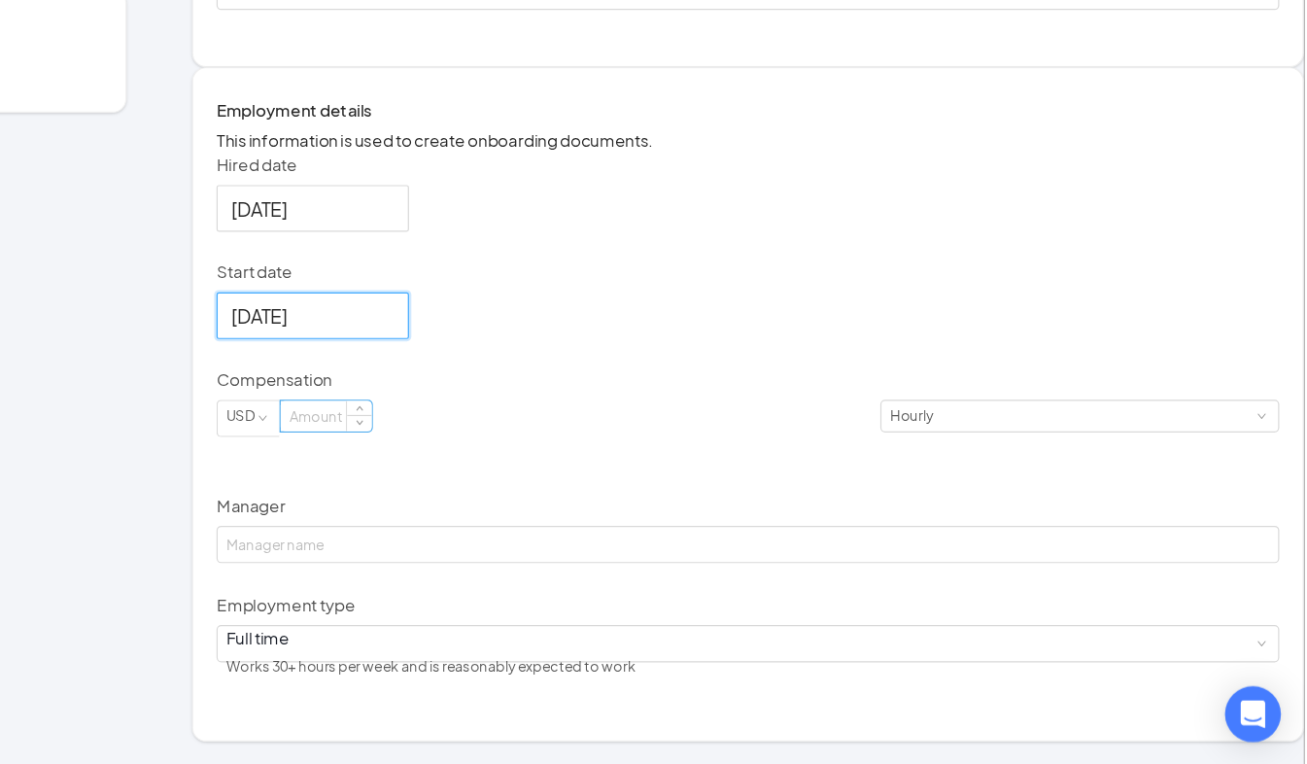
click at [531, 486] on input at bounding box center [493, 473] width 76 height 25
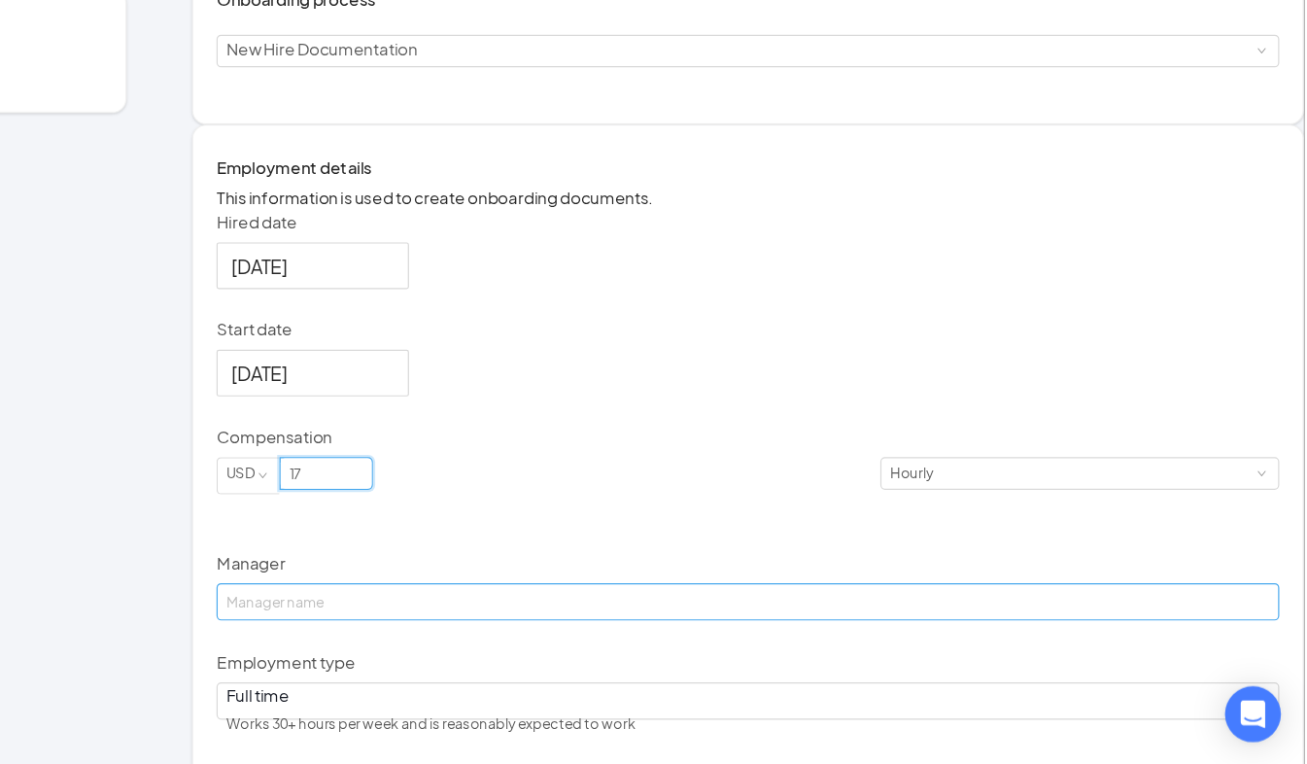
scroll to position [263, 0]
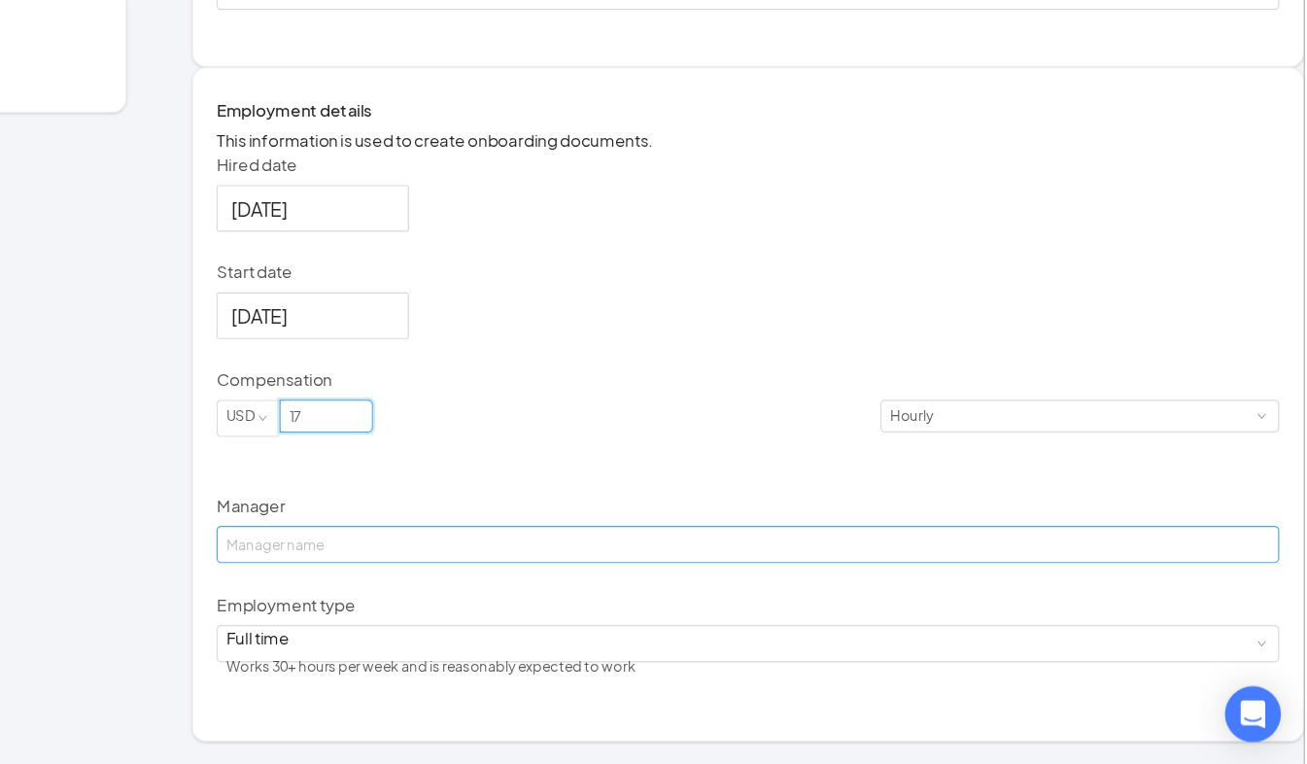
type input "17"
click at [467, 596] on input "Manager" at bounding box center [843, 580] width 885 height 31
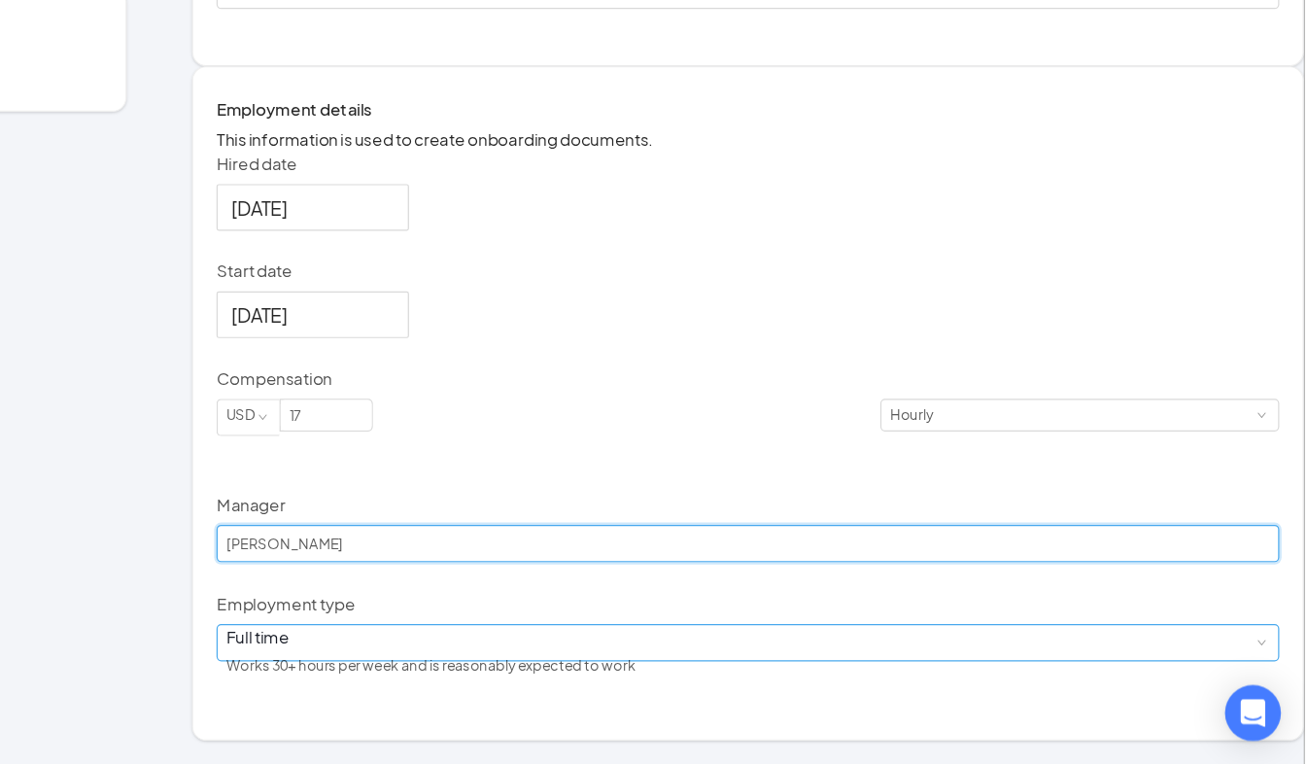
type input "[PERSON_NAME]"
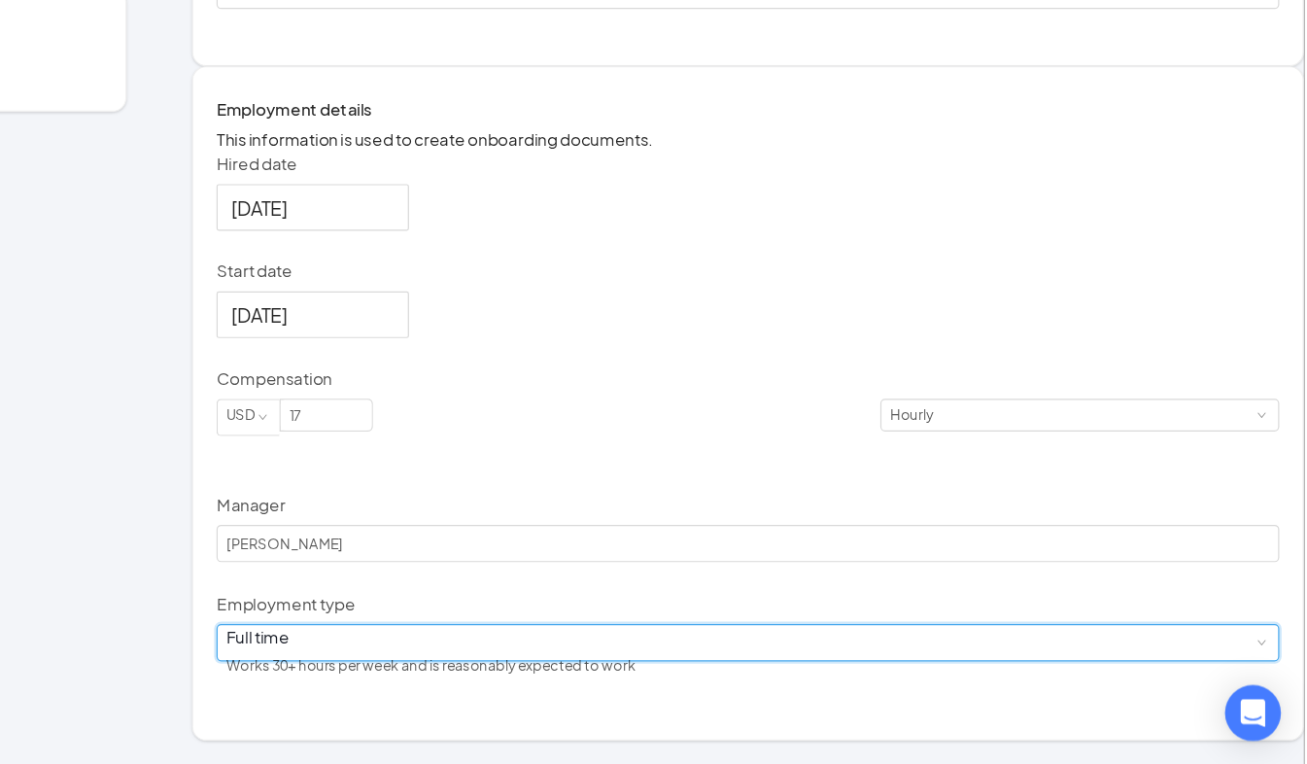
click at [670, 677] on div "Full time Works 30+ hours per week and is reasonably expected to work" at bounding box center [844, 662] width 870 height 29
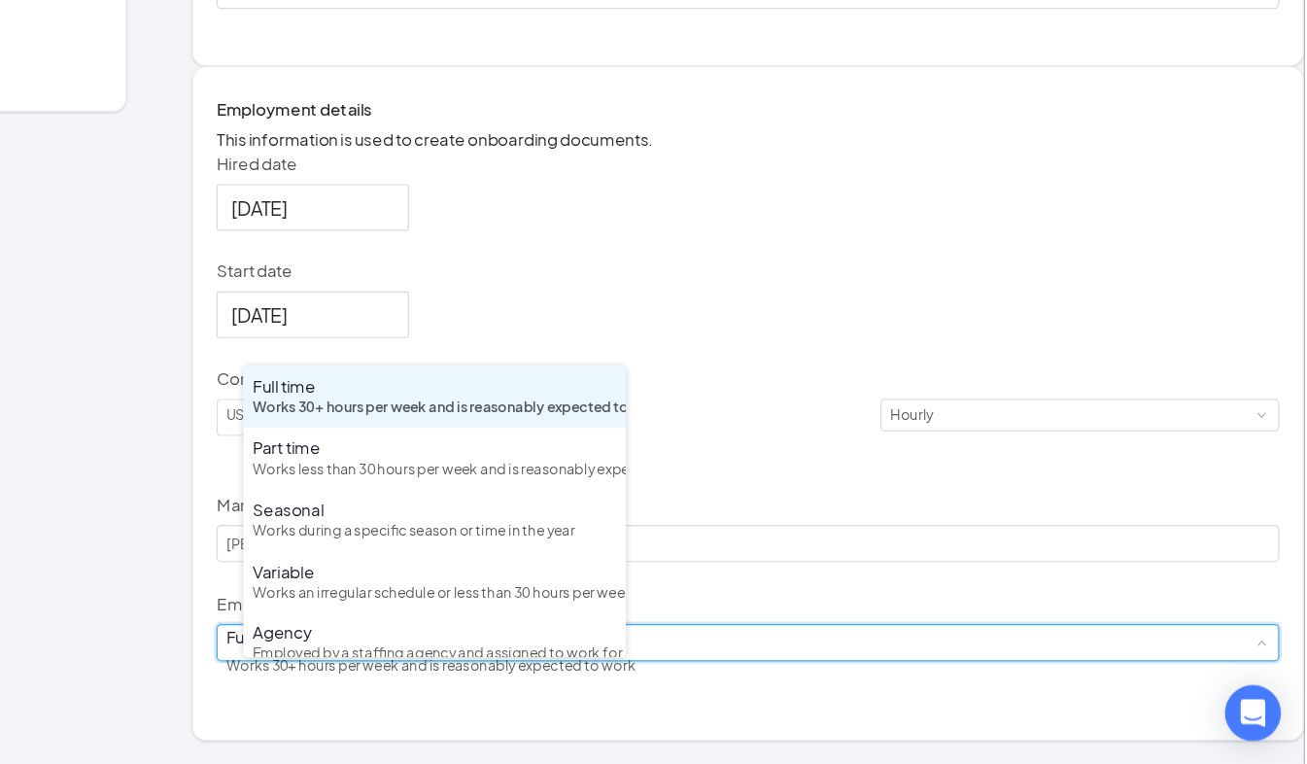
click at [977, 627] on div "Hired date [DATE] Start date [DATE] [DATE] Su Mo Tu We Th Fr Sa 31 1 2 3 4 5 6 …" at bounding box center [843, 475] width 885 height 443
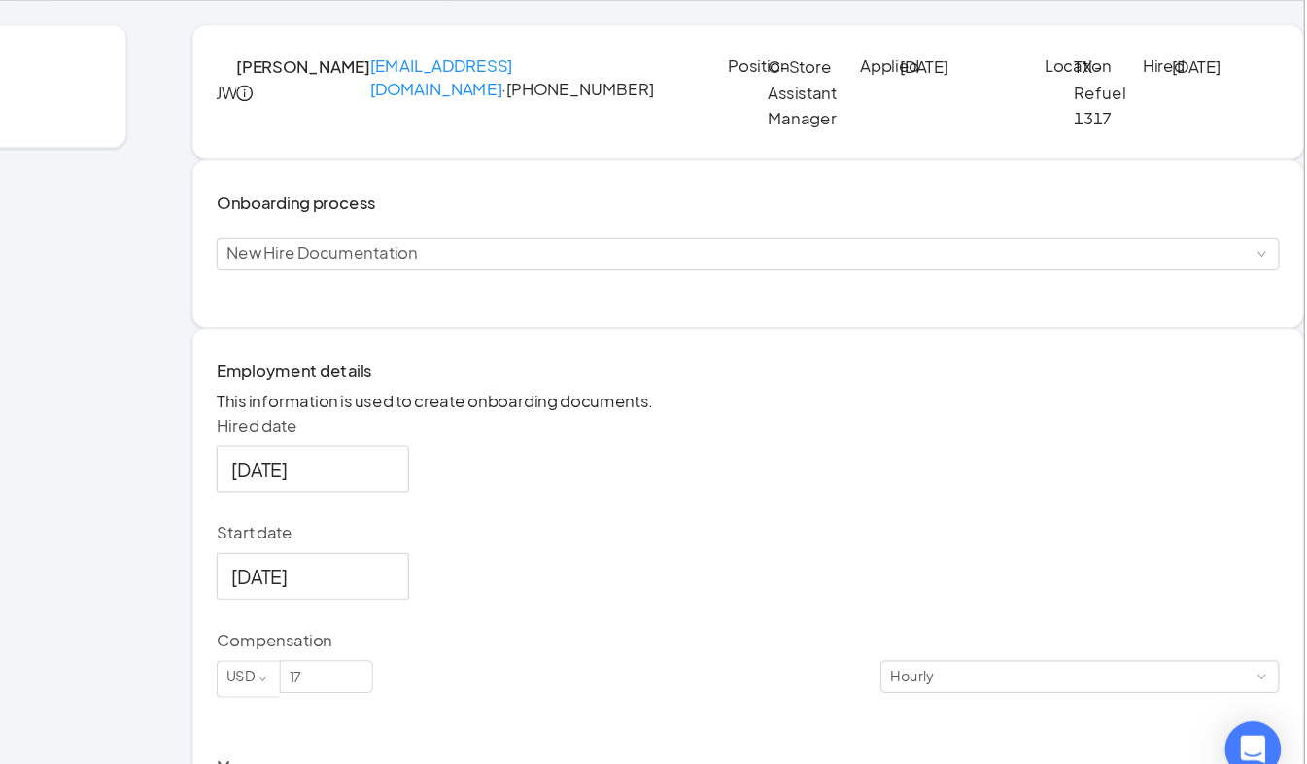
scroll to position [0, 0]
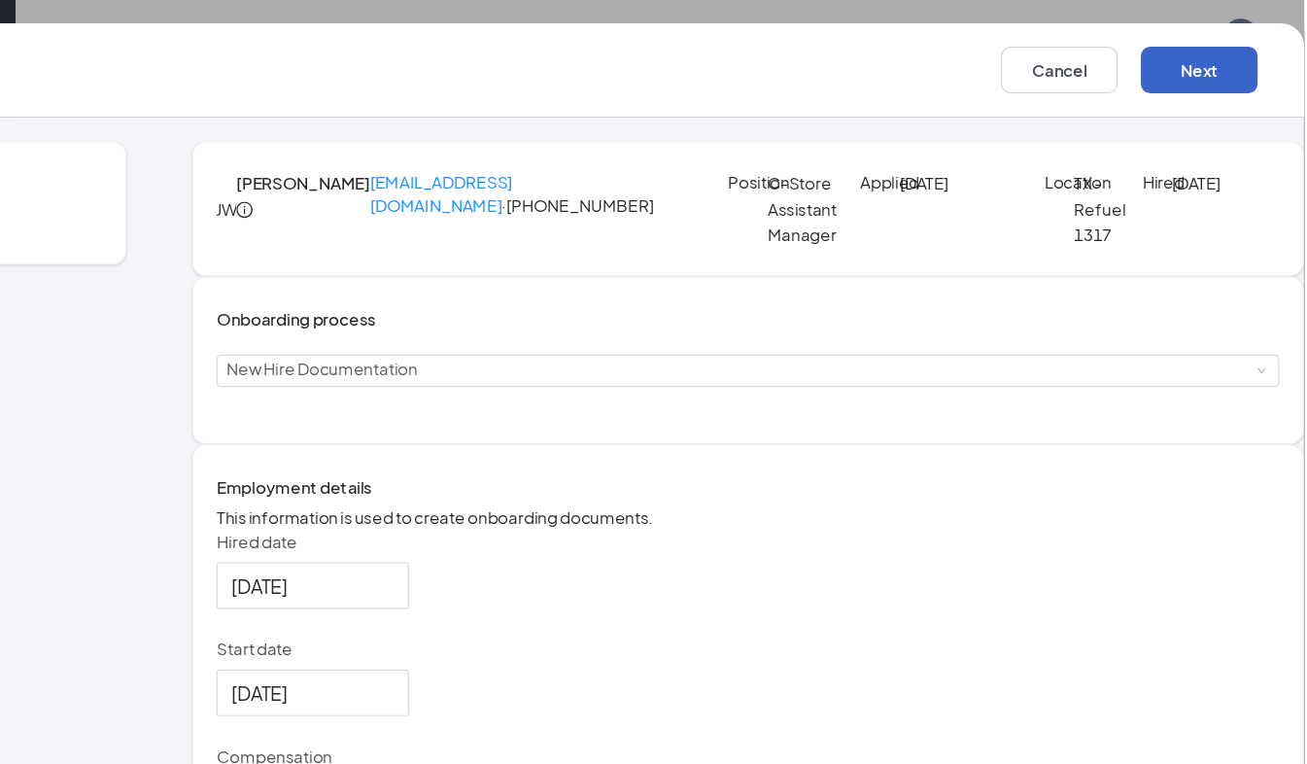
click at [1192, 55] on button "Next" at bounding box center [1219, 58] width 97 height 39
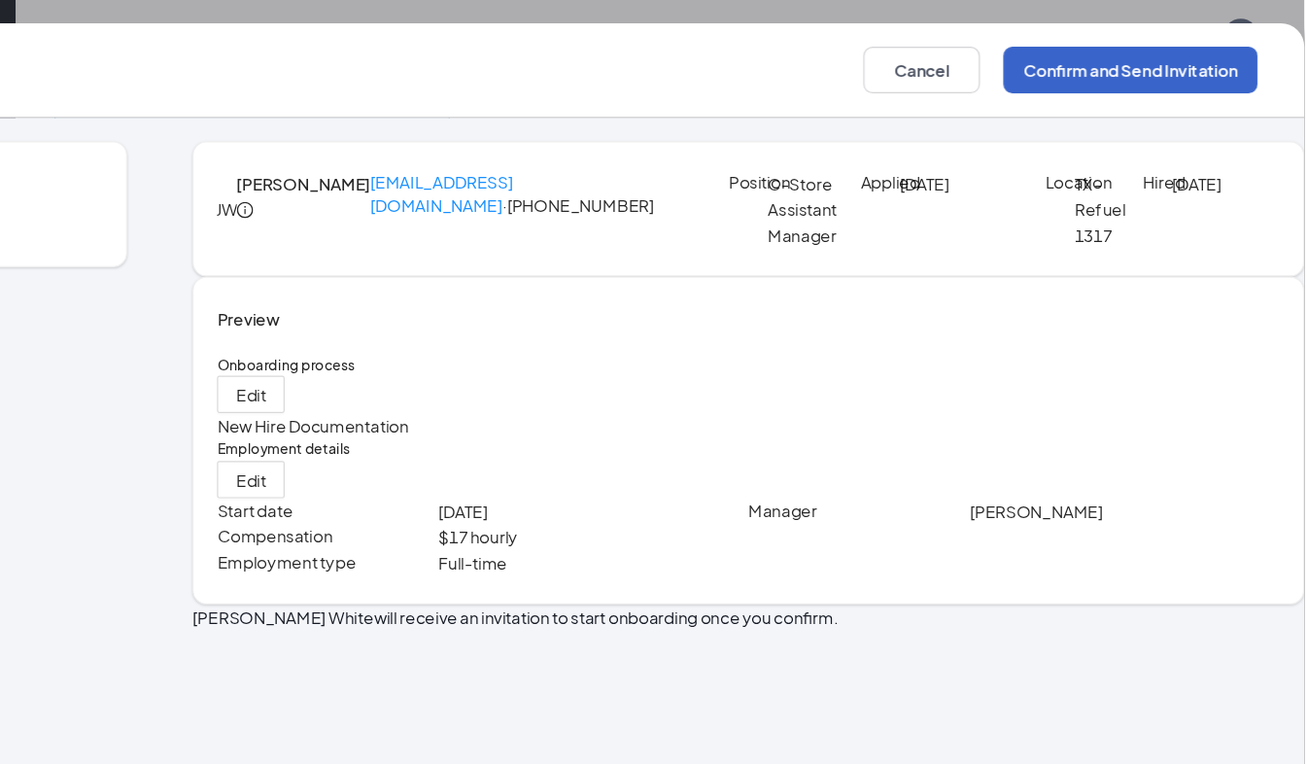
click at [1102, 57] on button "Confirm and Send Invitation" at bounding box center [1163, 58] width 212 height 39
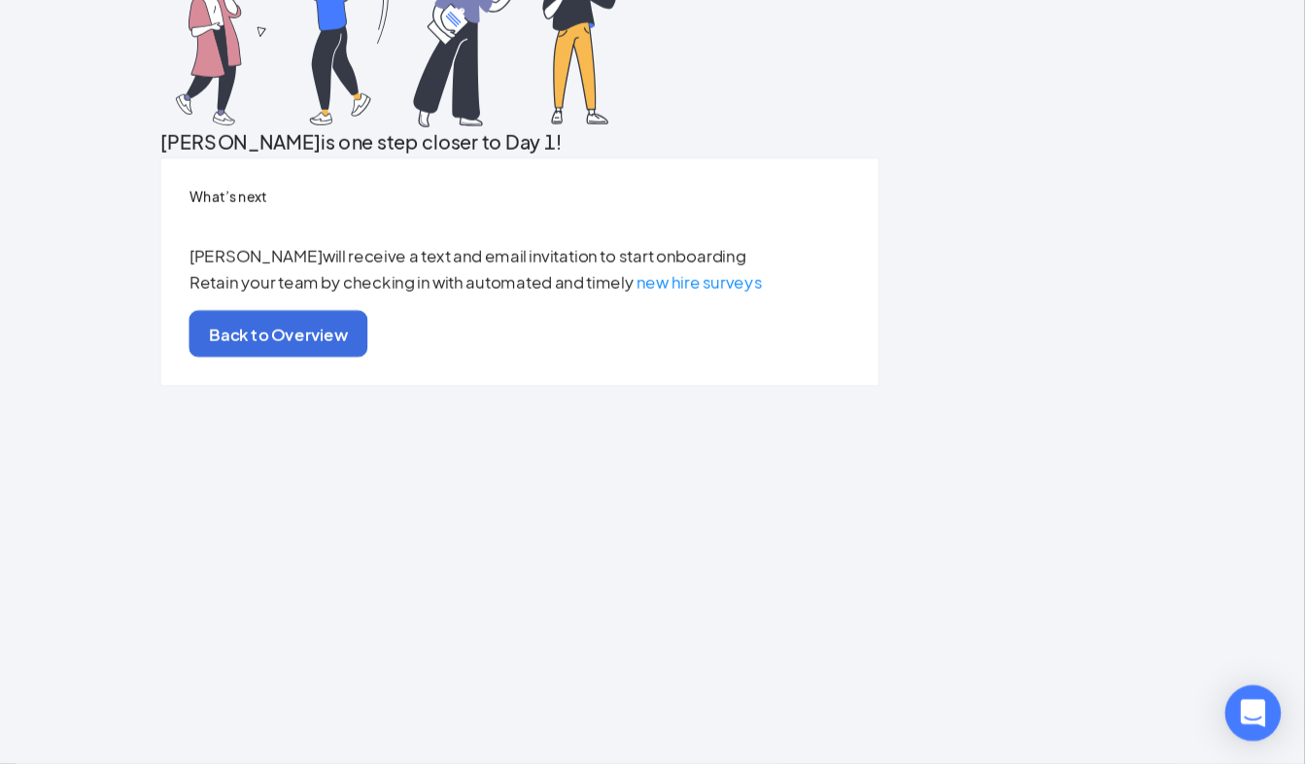
scroll to position [87, 0]
click at [527, 425] on button "Back to Overview" at bounding box center [452, 405] width 149 height 39
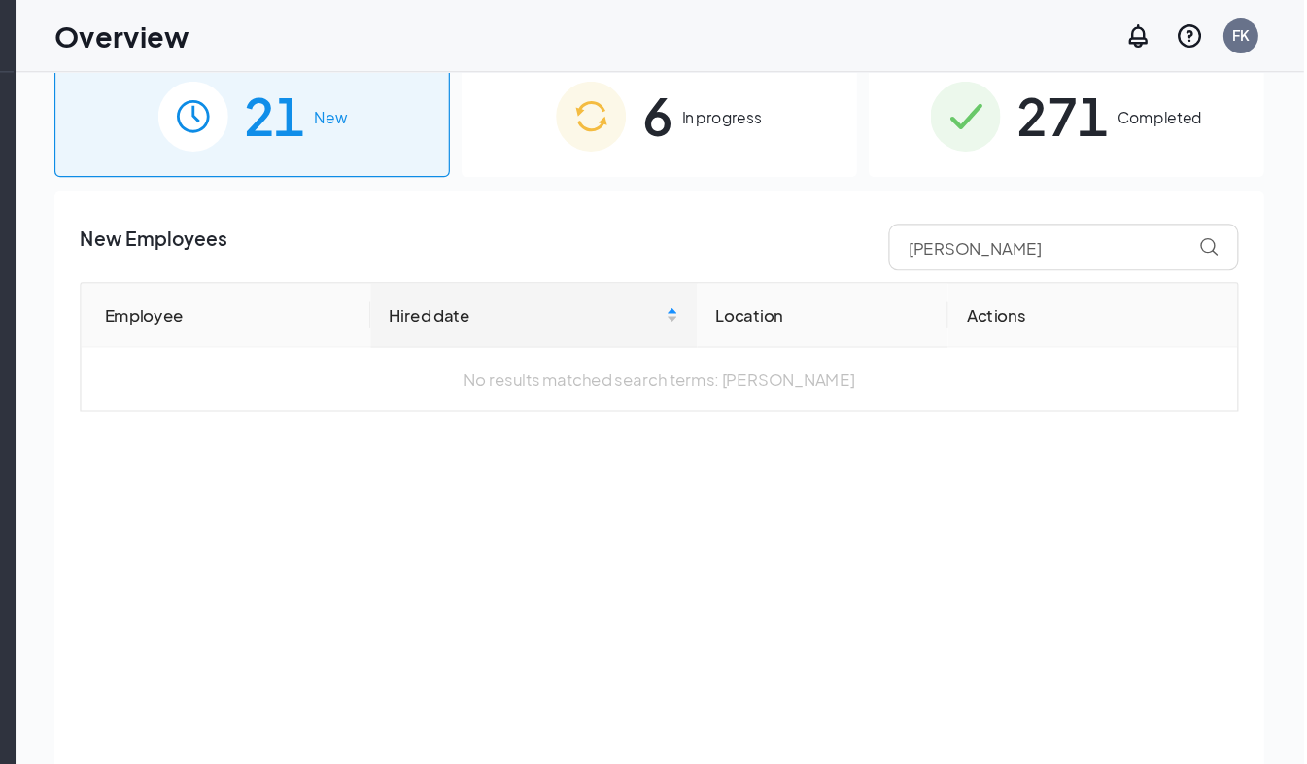
scroll to position [0, 0]
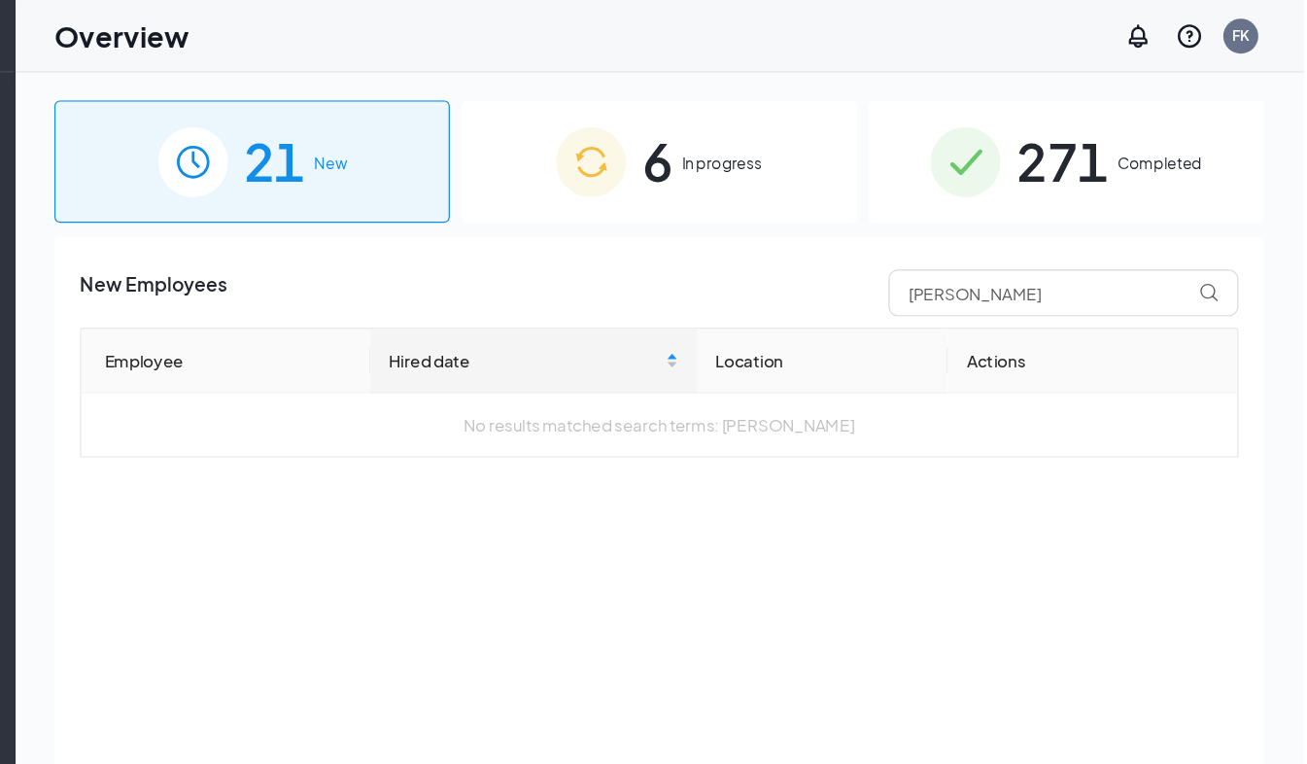
click at [812, 126] on span "In progress" at bounding box center [822, 135] width 67 height 19
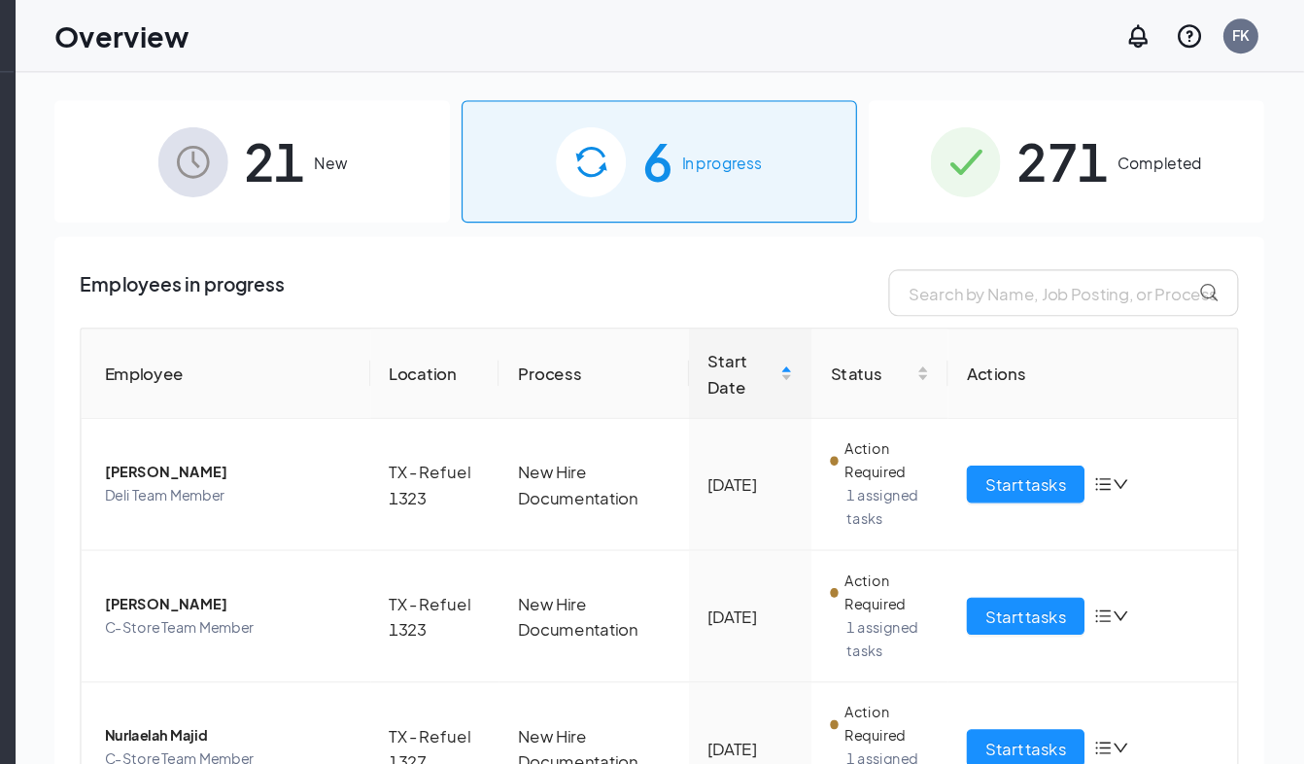
click at [1183, 138] on span "Completed" at bounding box center [1187, 135] width 71 height 19
